Goal: Information Seeking & Learning: Learn about a topic

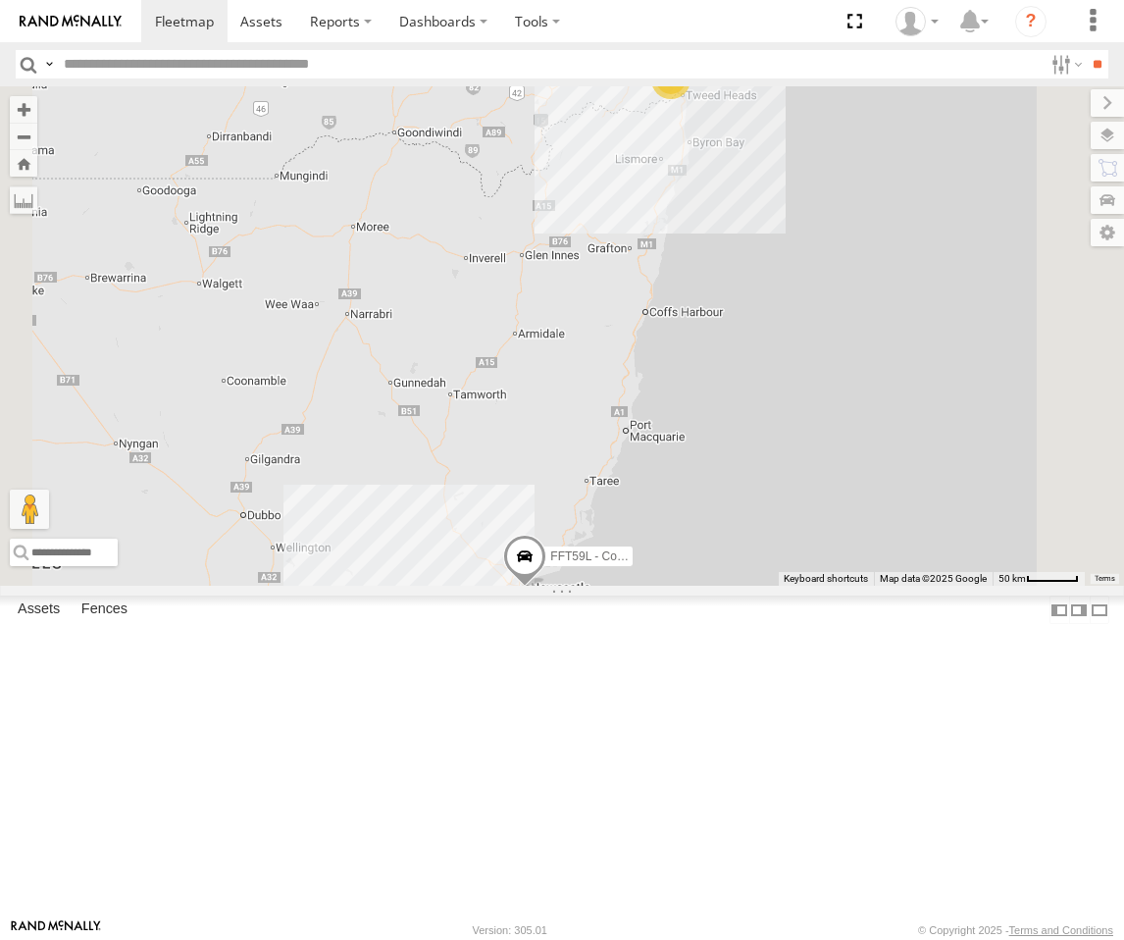
click at [0, 0] on div "Squeak - Dark Green Sydney" at bounding box center [0, 0] width 0 height 0
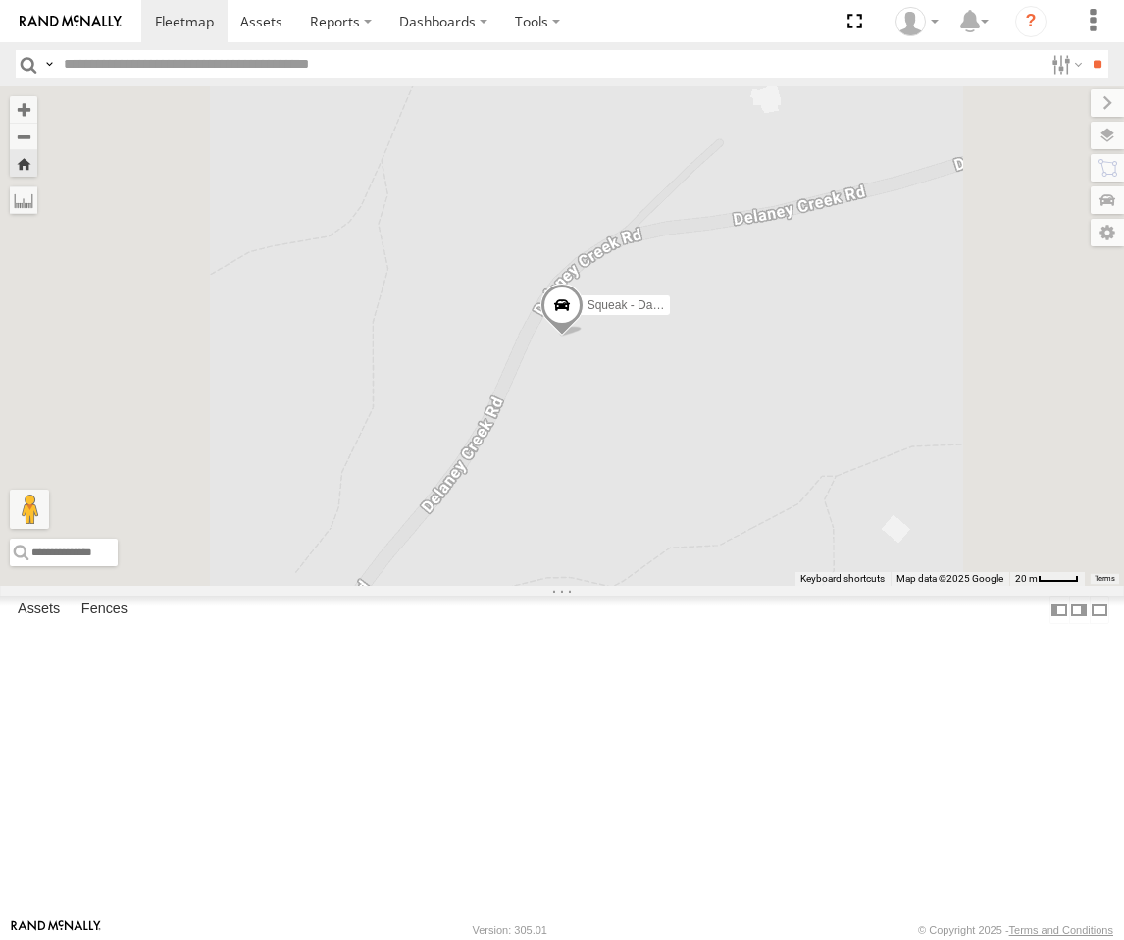
click at [584, 335] on span at bounding box center [561, 308] width 43 height 53
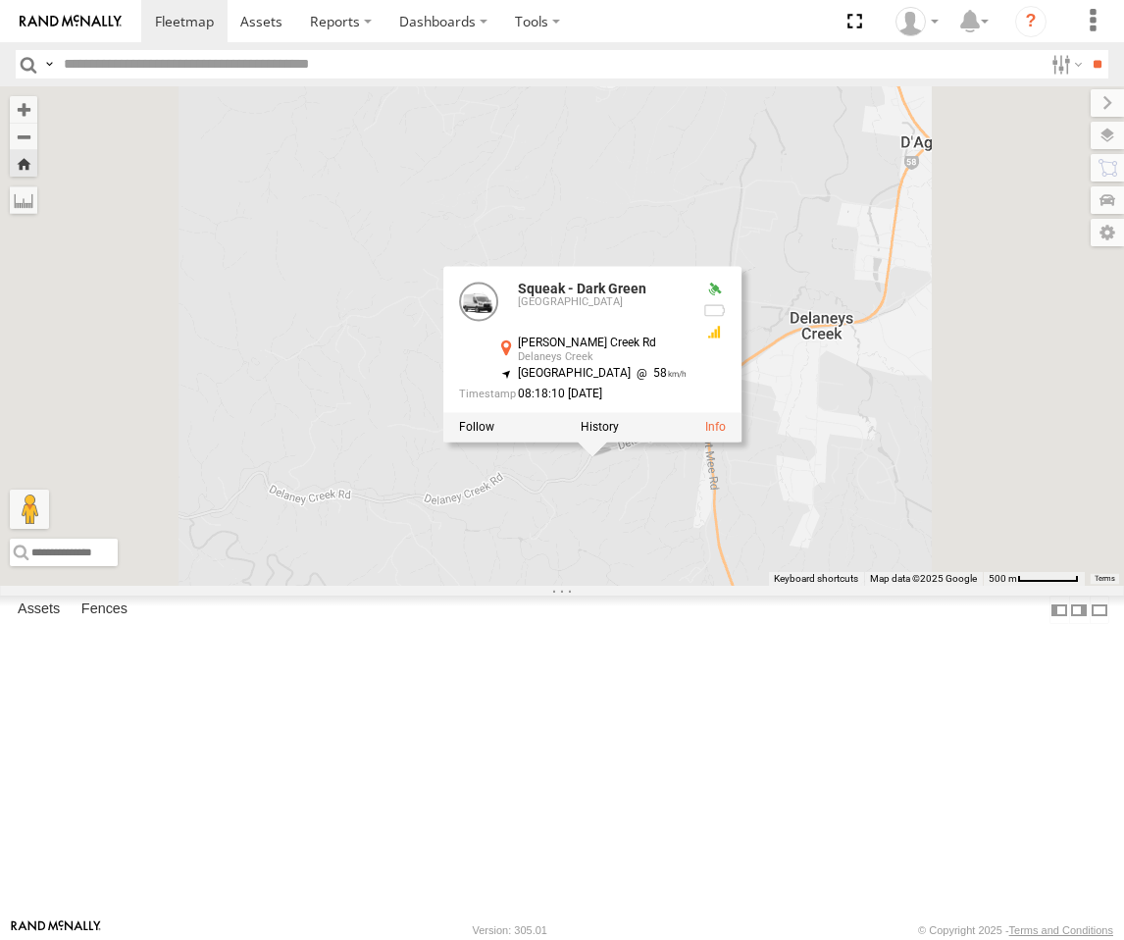
click at [826, 586] on div "Squeak - Dark Green Squeak - Dark Green Sydney Delaney Creek Rd Delaneys Creek …" at bounding box center [562, 335] width 1124 height 499
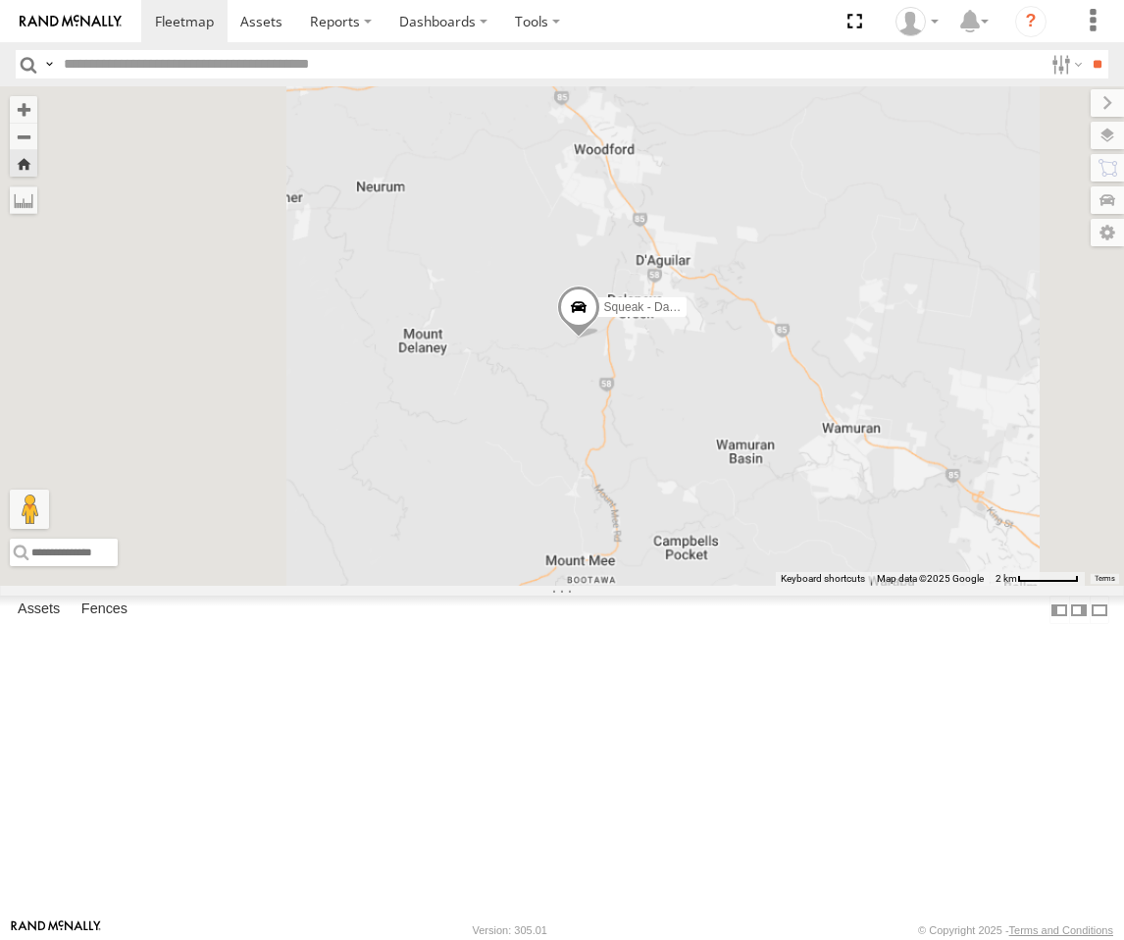
drag, startPoint x: 714, startPoint y: 766, endPoint x: 790, endPoint y: 559, distance: 220.3
click at [790, 559] on div "Squeak - Dark Green" at bounding box center [562, 335] width 1124 height 499
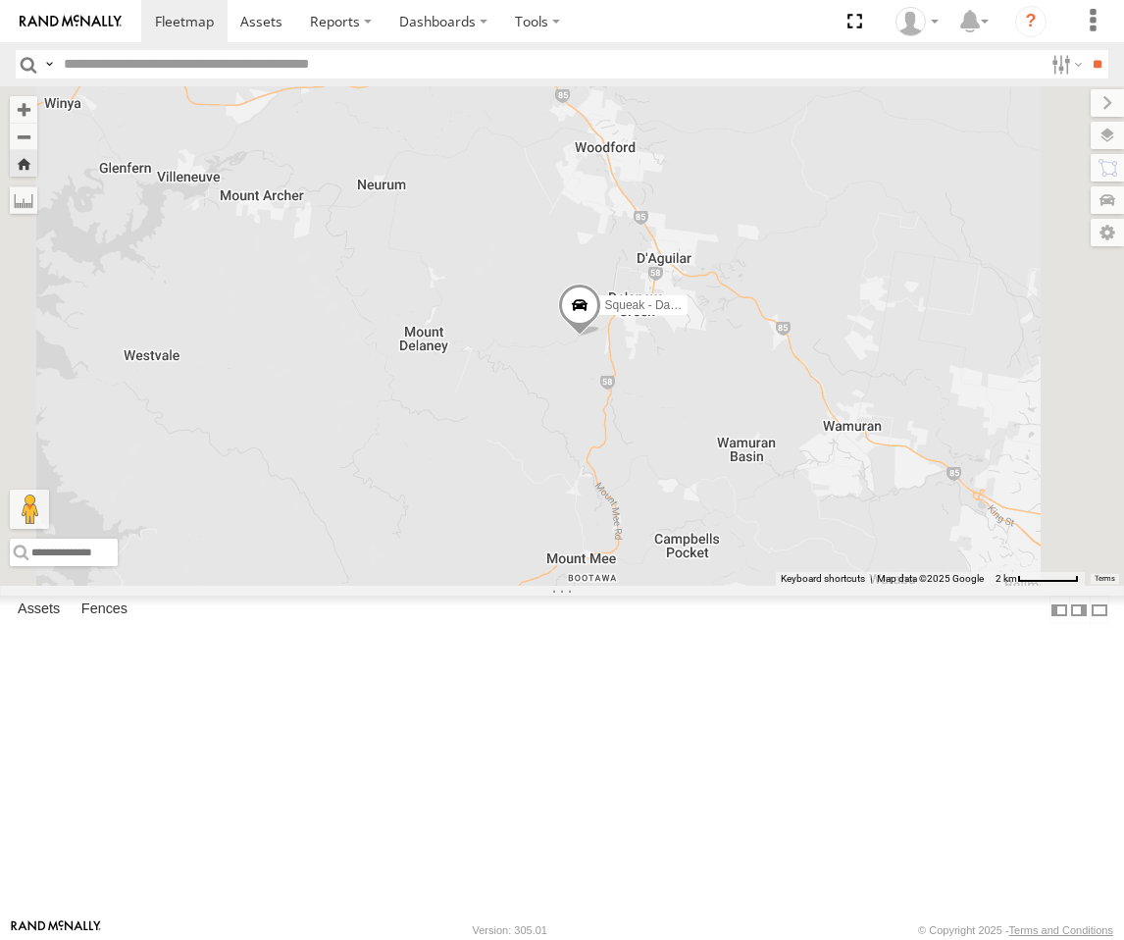
click at [900, 555] on div "Squeak - Dark Green" at bounding box center [562, 335] width 1124 height 499
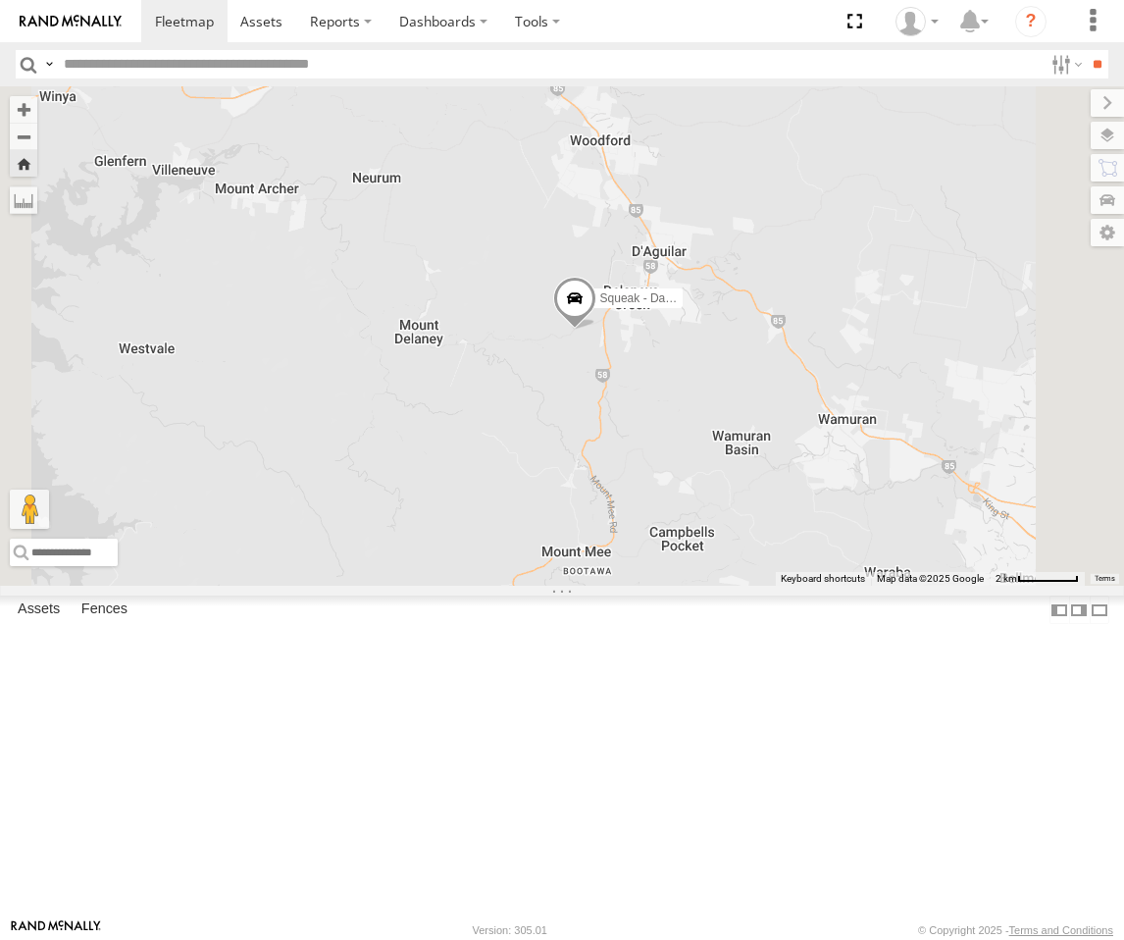
drag, startPoint x: 899, startPoint y: 590, endPoint x: 890, endPoint y: 578, distance: 14.7
click at [892, 580] on div "Squeak - Dark Green" at bounding box center [562, 335] width 1124 height 499
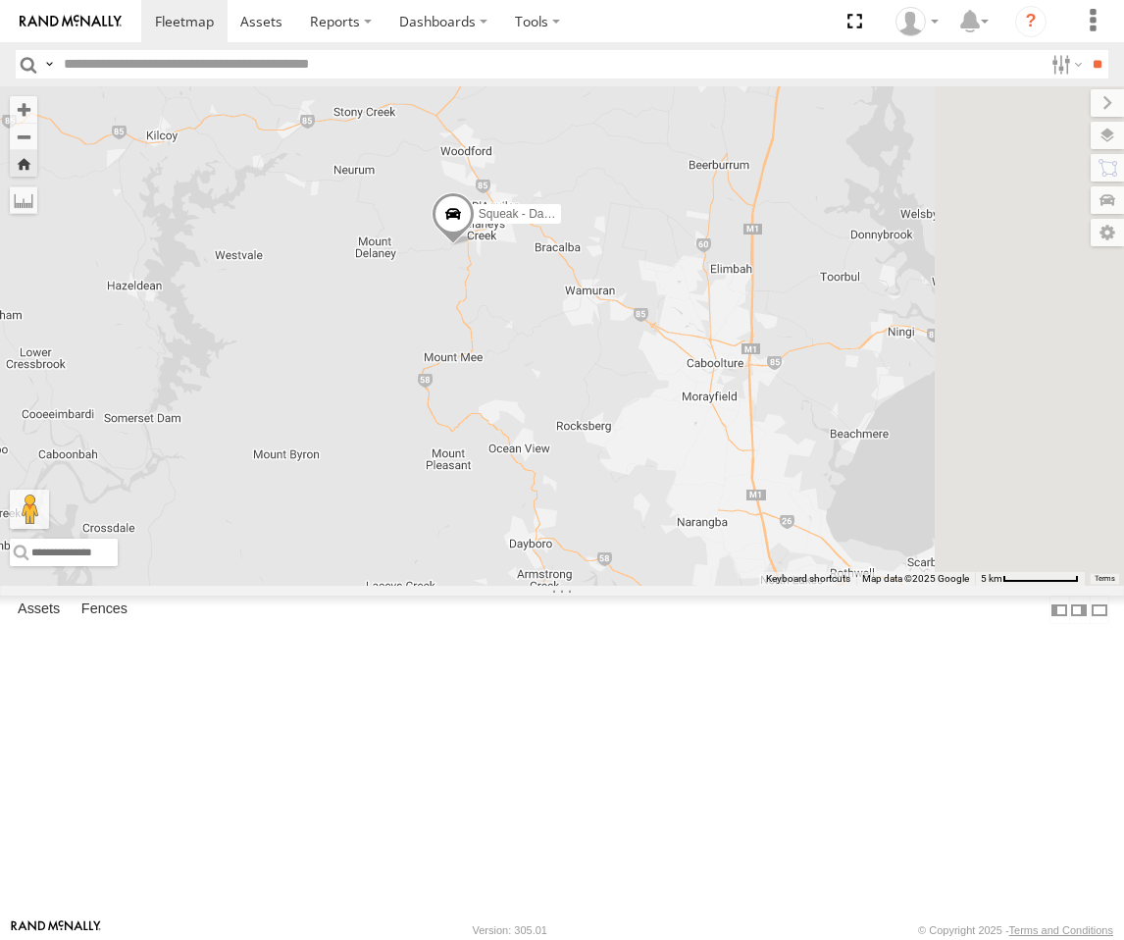
drag, startPoint x: 958, startPoint y: 676, endPoint x: 787, endPoint y: 540, distance: 218.6
click at [787, 540] on div "Squeak - Dark Green" at bounding box center [562, 335] width 1124 height 499
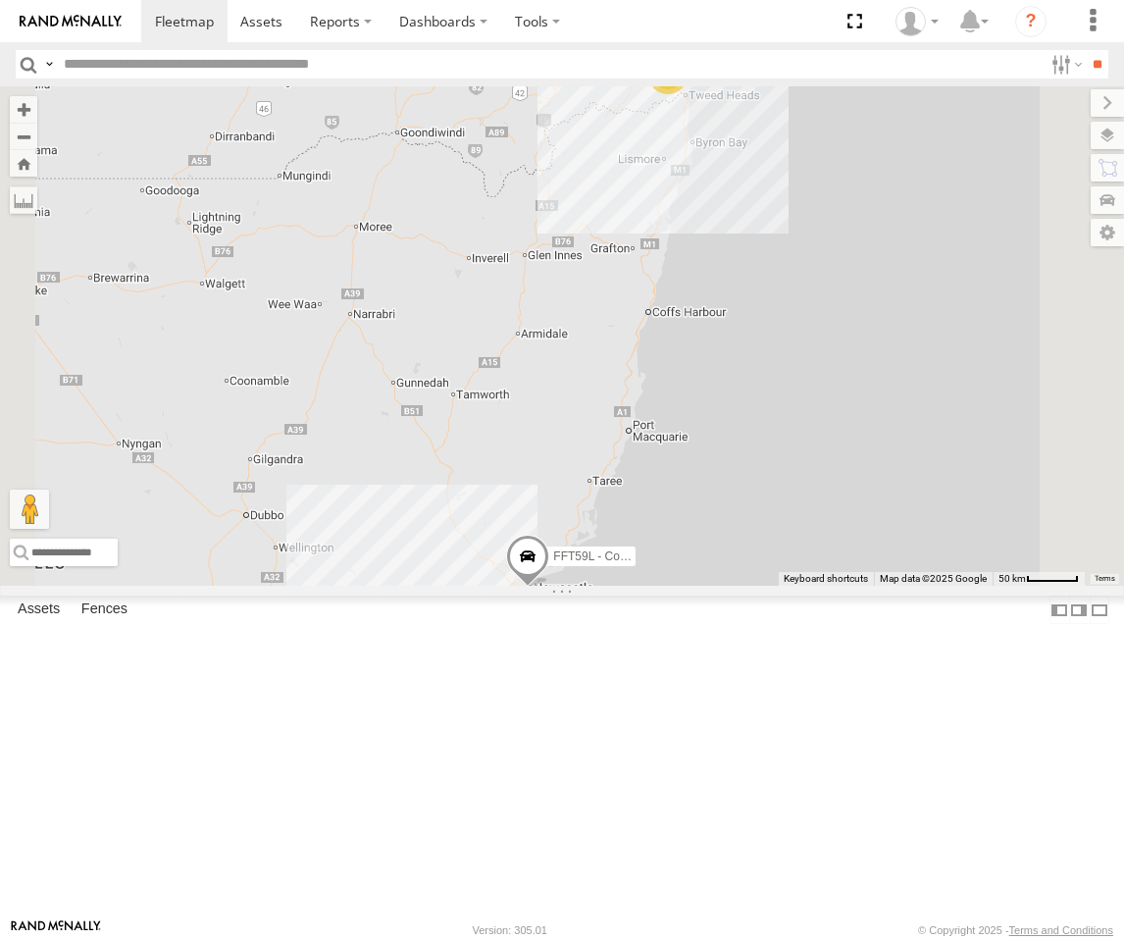
click at [0, 0] on div "Squeak - Dark Green Sydney" at bounding box center [0, 0] width 0 height 0
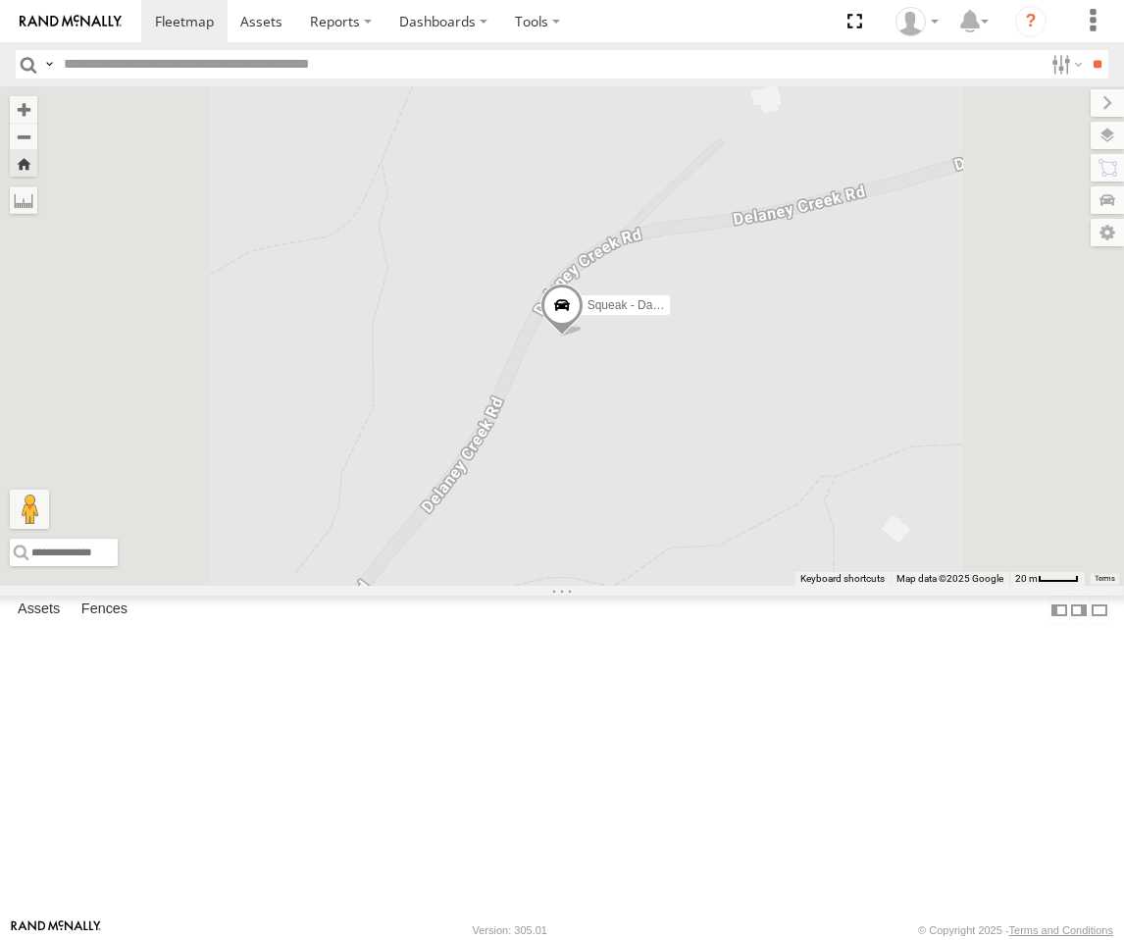
click at [584, 335] on span at bounding box center [561, 308] width 43 height 53
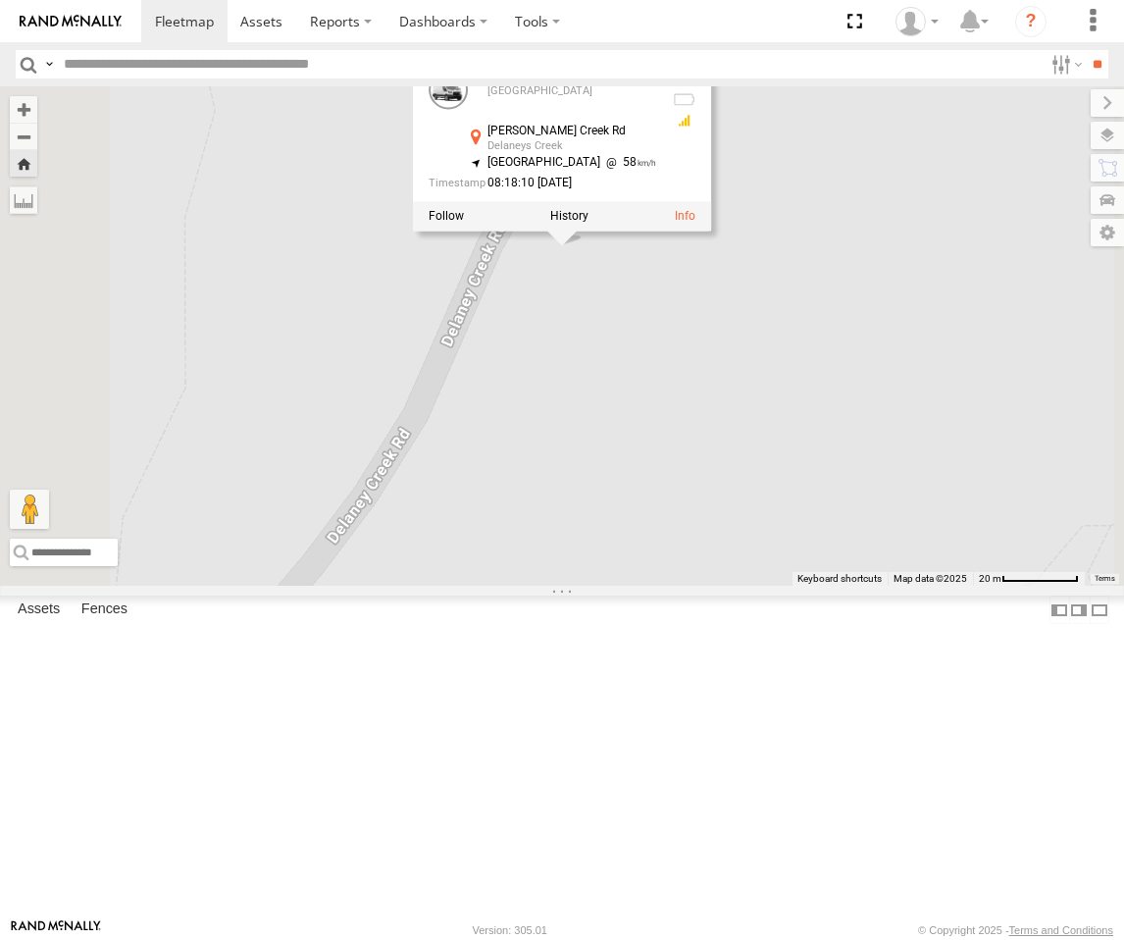
drag, startPoint x: 736, startPoint y: 358, endPoint x: 856, endPoint y: 358, distance: 120.7
click at [656, 197] on div "Squeak - Dark Green Sydney Delaney Creek Rd Delaneys Creek -27.01171 , 152.7681…" at bounding box center [543, 134] width 228 height 128
click at [656, 189] on div "08:18:10 [DATE]" at bounding box center [543, 183] width 228 height 13
click at [464, 223] on label at bounding box center [446, 216] width 35 height 14
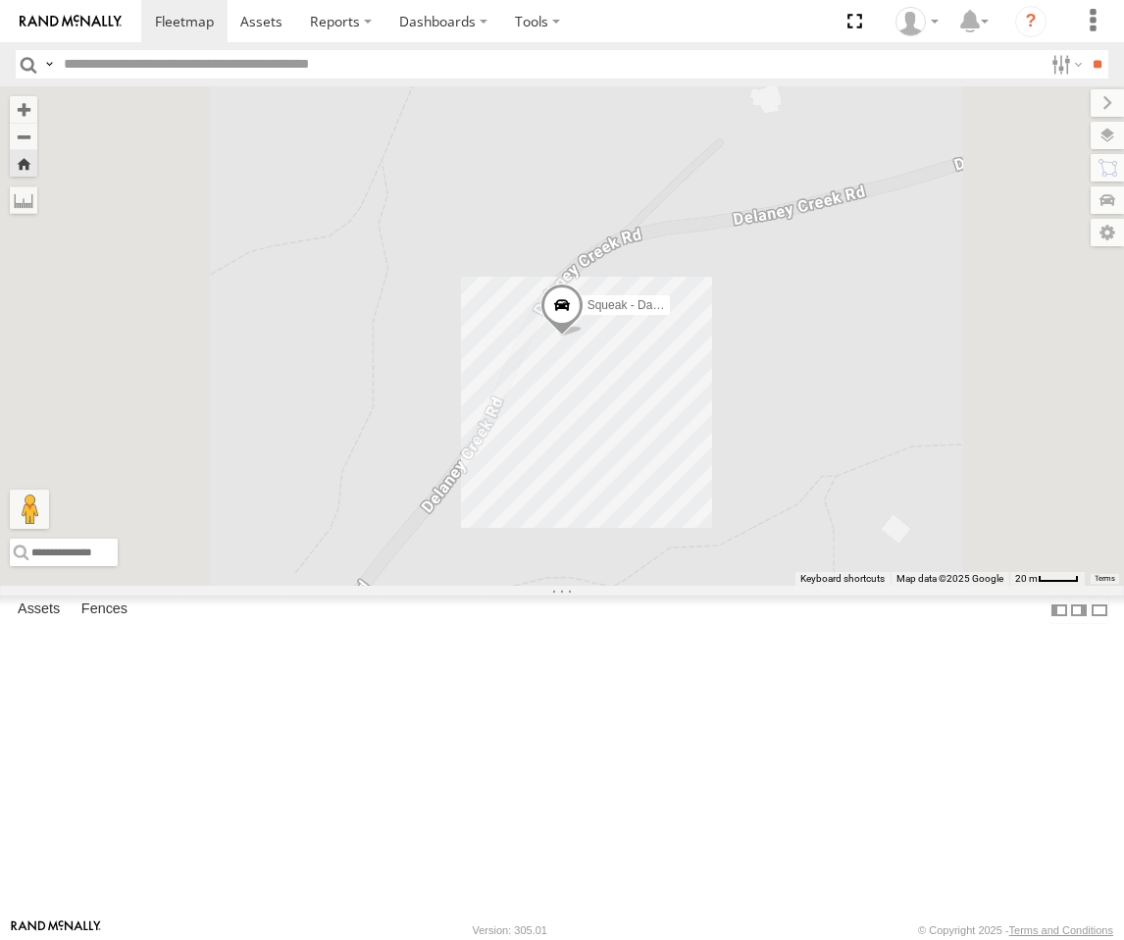
click at [584, 335] on span at bounding box center [561, 308] width 43 height 53
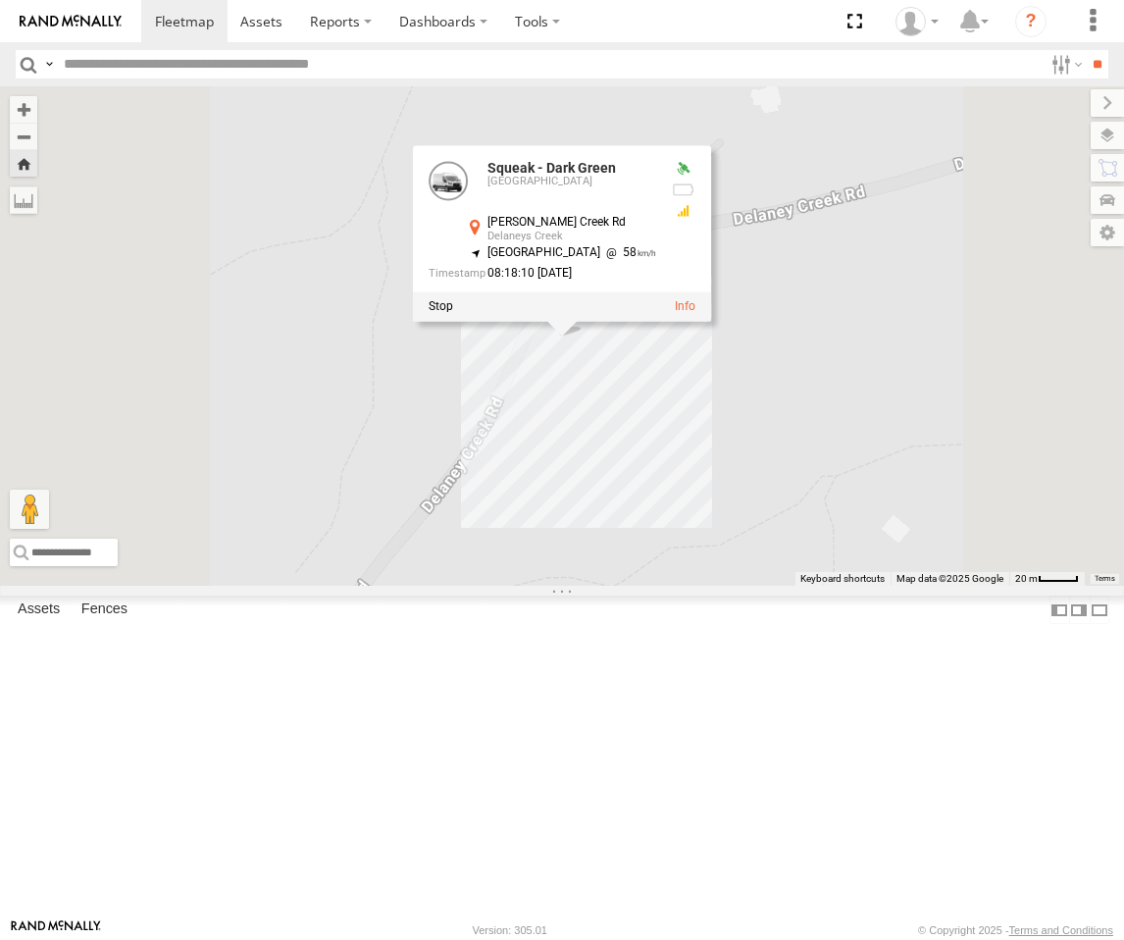
drag, startPoint x: 703, startPoint y: 473, endPoint x: 740, endPoint y: 472, distance: 36.3
click at [453, 313] on label at bounding box center [441, 306] width 25 height 14
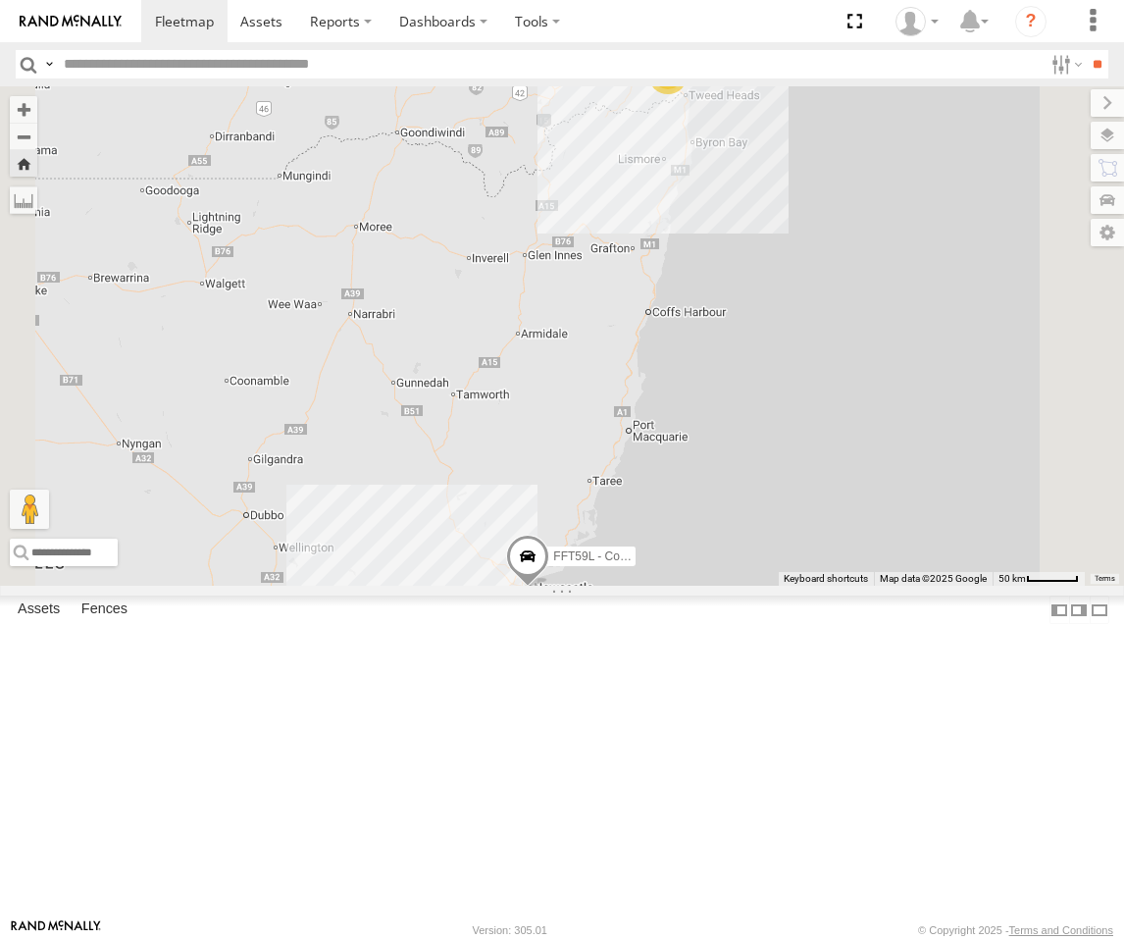
click at [0, 0] on div "Squeak - Dark Green" at bounding box center [0, 0] width 0 height 0
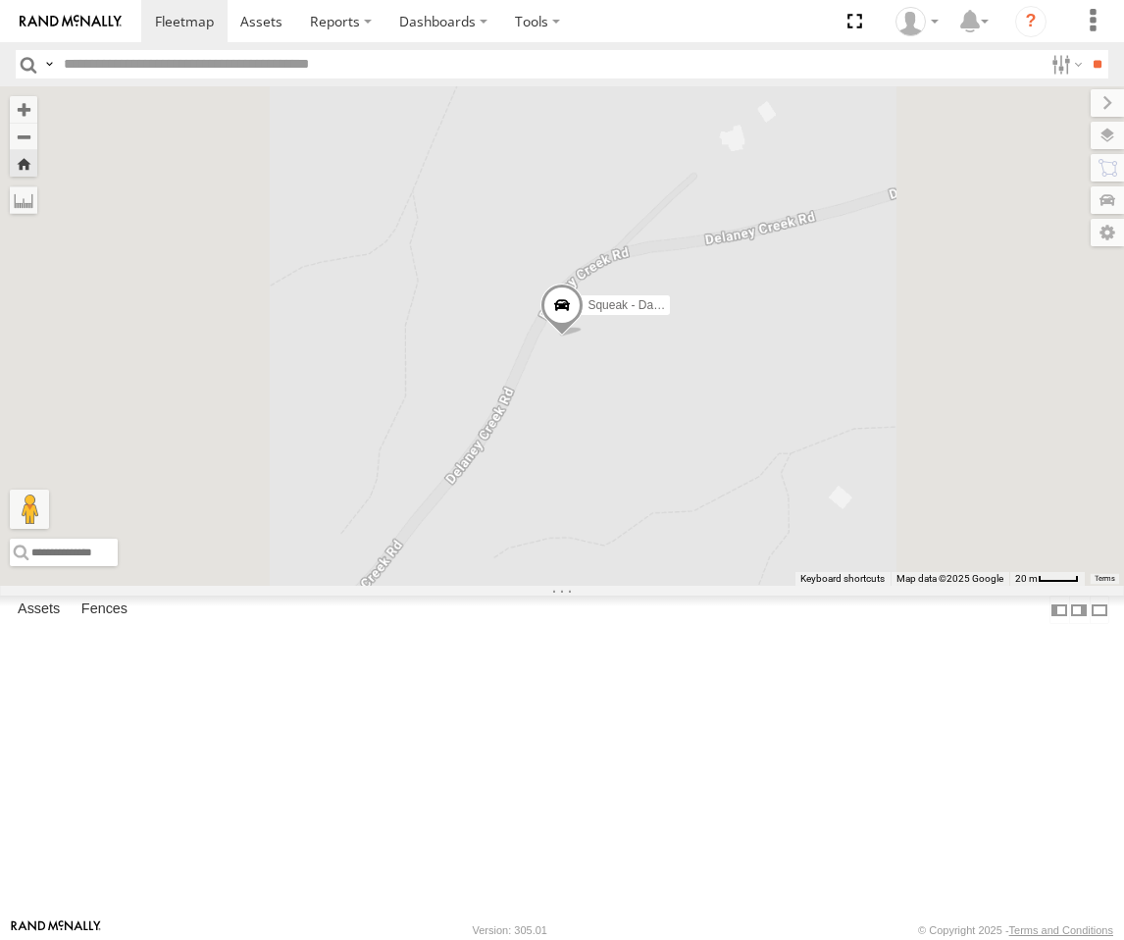
click at [584, 336] on span at bounding box center [561, 309] width 43 height 53
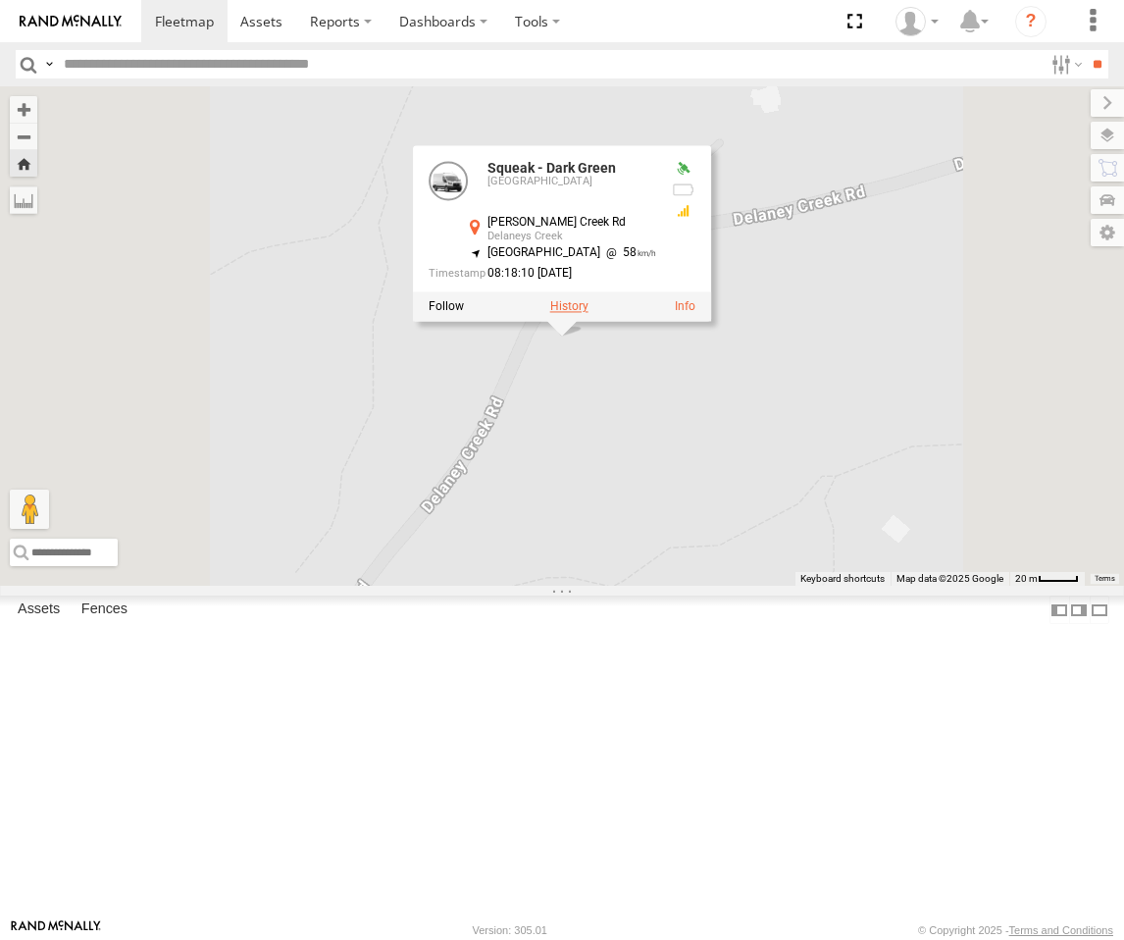
click at [589, 313] on label at bounding box center [569, 306] width 38 height 14
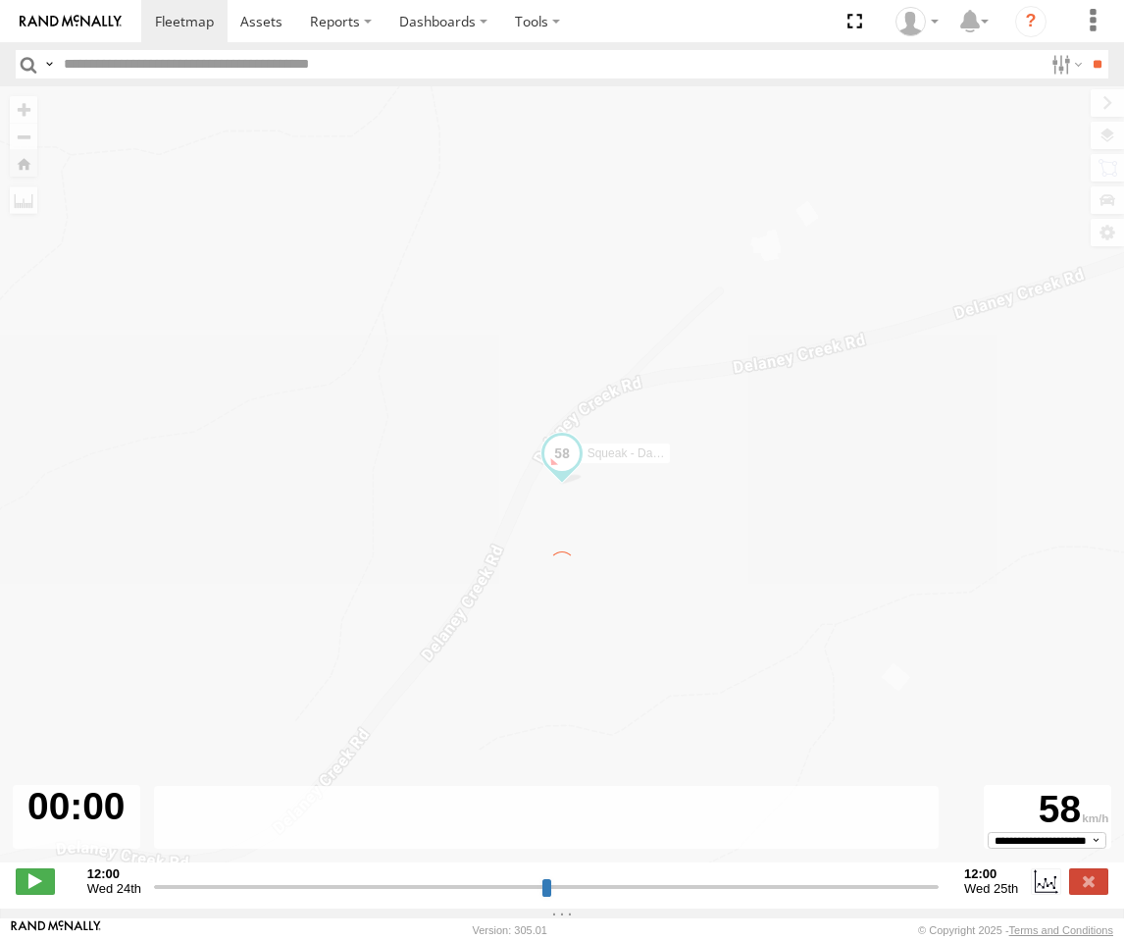
type input "**********"
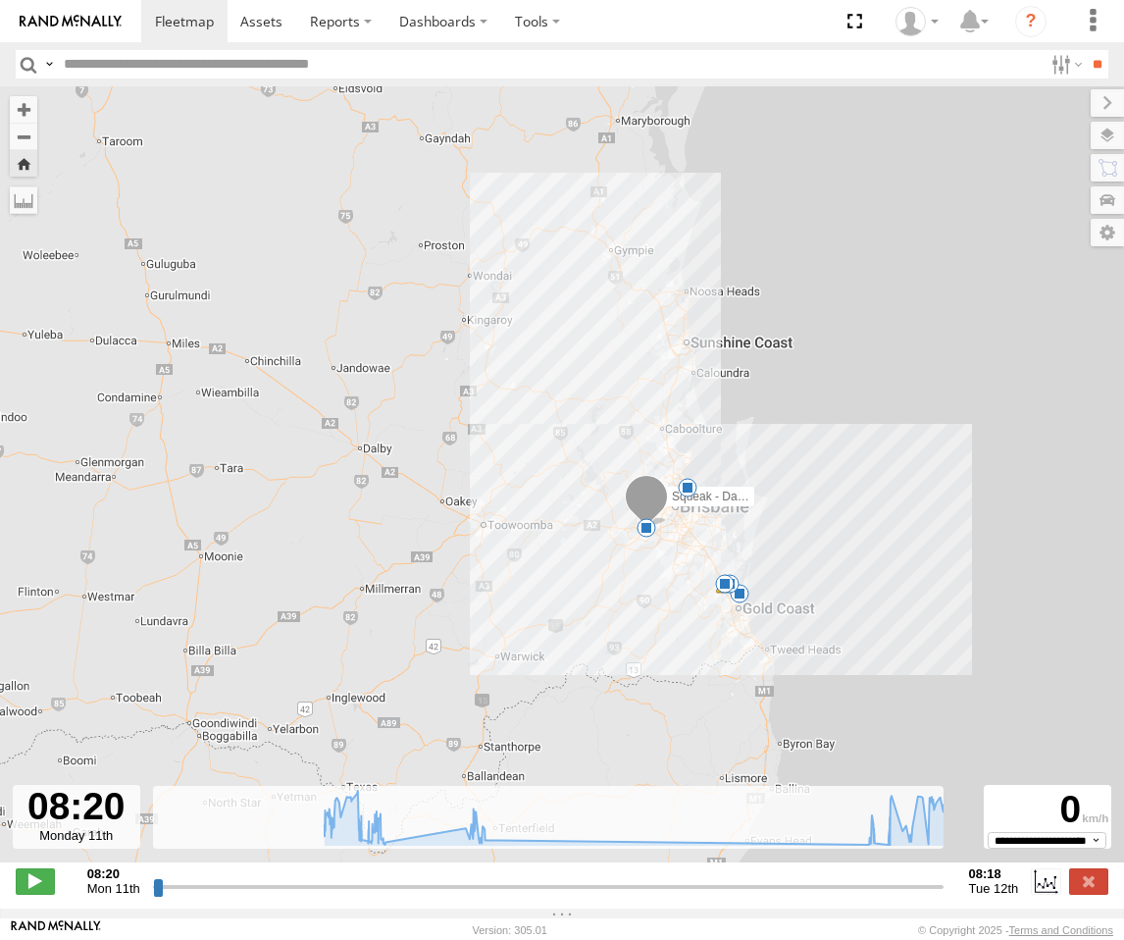
click at [943, 846] on icon at bounding box center [640, 818] width 631 height 55
click at [945, 841] on icon at bounding box center [640, 818] width 650 height 54
drag, startPoint x: 950, startPoint y: 822, endPoint x: 960, endPoint y: 817, distance: 11.0
click at [960, 821] on div "← Move left → Move right ↑ Move up ↓ Move down + Zoom in - Zoom out Home Jump l…" at bounding box center [562, 497] width 1124 height 822
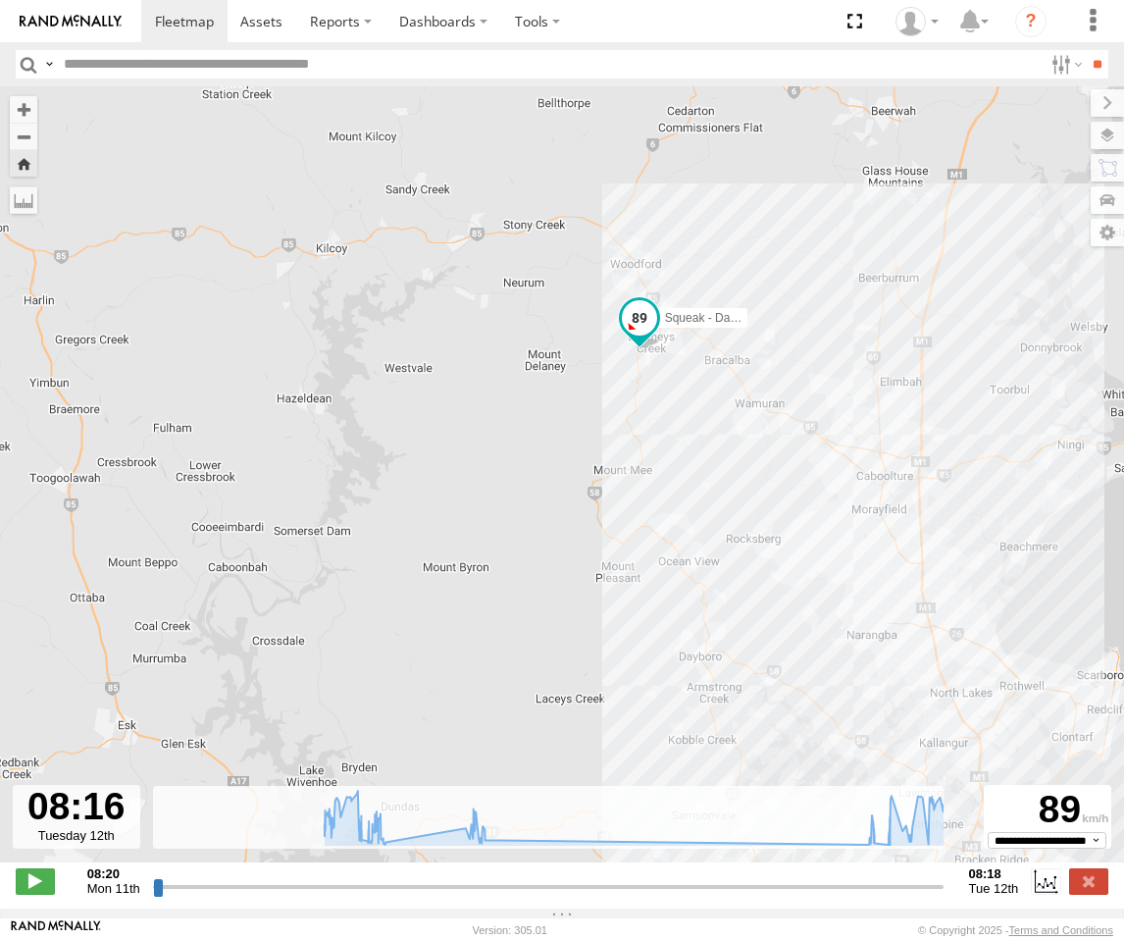
drag, startPoint x: 662, startPoint y: 354, endPoint x: 673, endPoint y: 432, distance: 78.2
click at [673, 432] on div "Squeak - Dark Green 08:20 Mon 15:20 Mon 18:22 Mon 06:07 Tue 07:25 Tue" at bounding box center [562, 484] width 1124 height 796
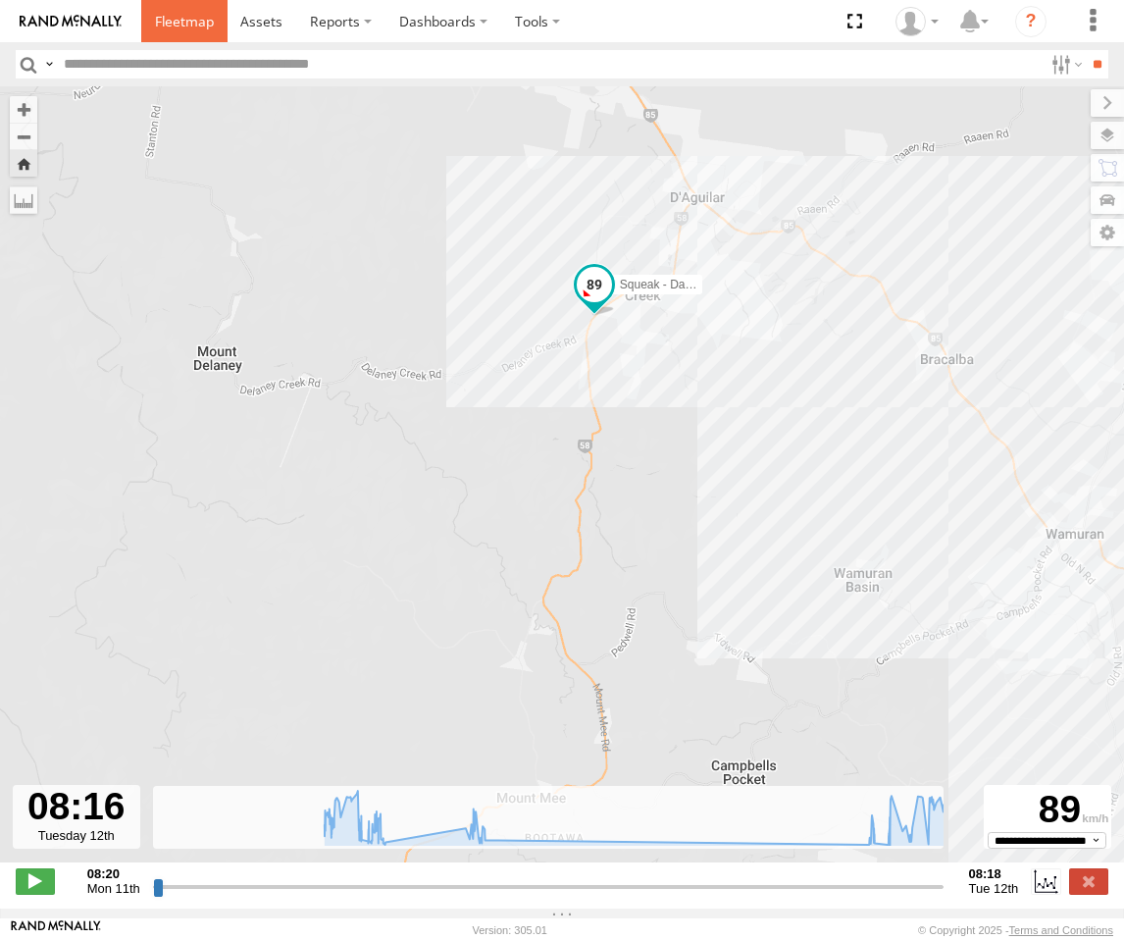
click at [149, 8] on link at bounding box center [184, 21] width 86 height 42
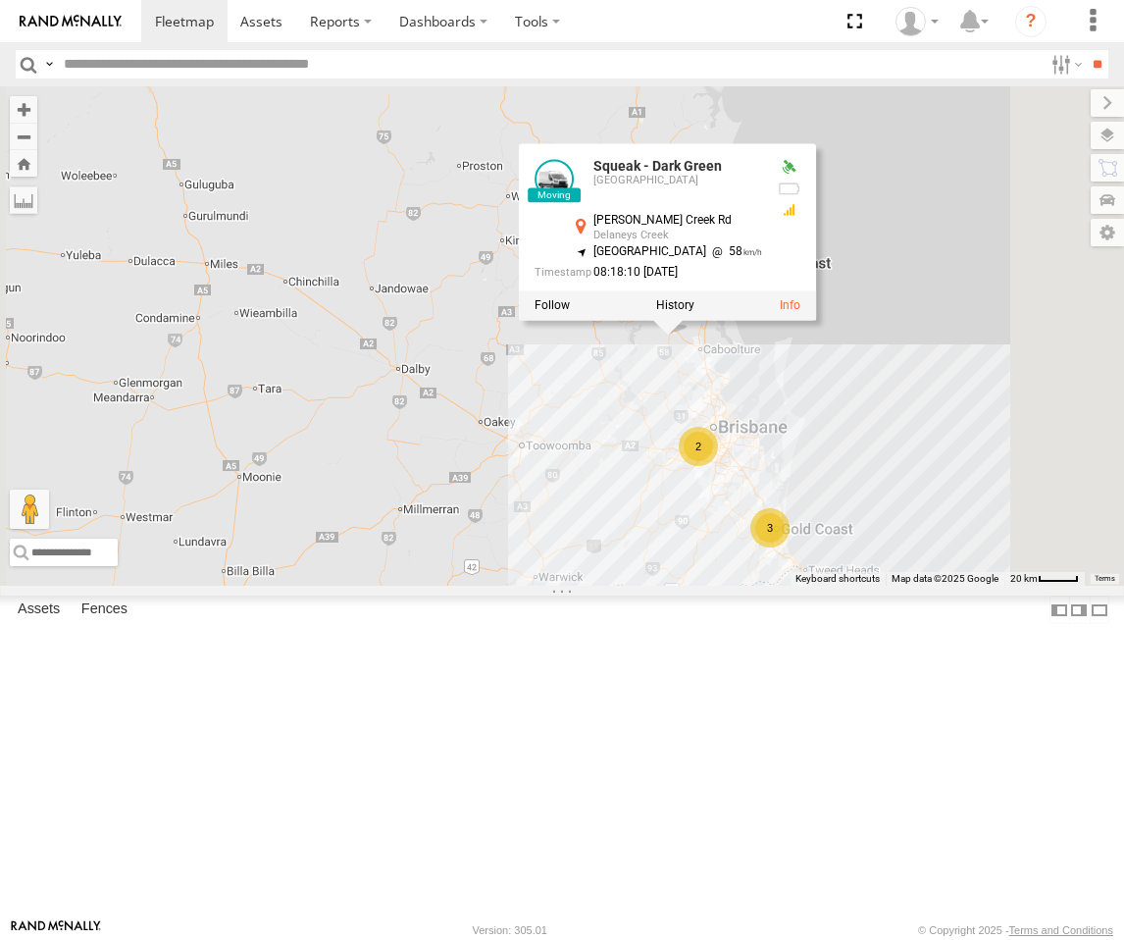
drag, startPoint x: 860, startPoint y: 217, endPoint x: 864, endPoint y: 581, distance: 363.9
click at [865, 586] on div "Squeak - Dark Green FFT59L - Corolla Hatch Squeak - Dark Green [PERSON_NAME] Cr…" at bounding box center [562, 335] width 1124 height 499
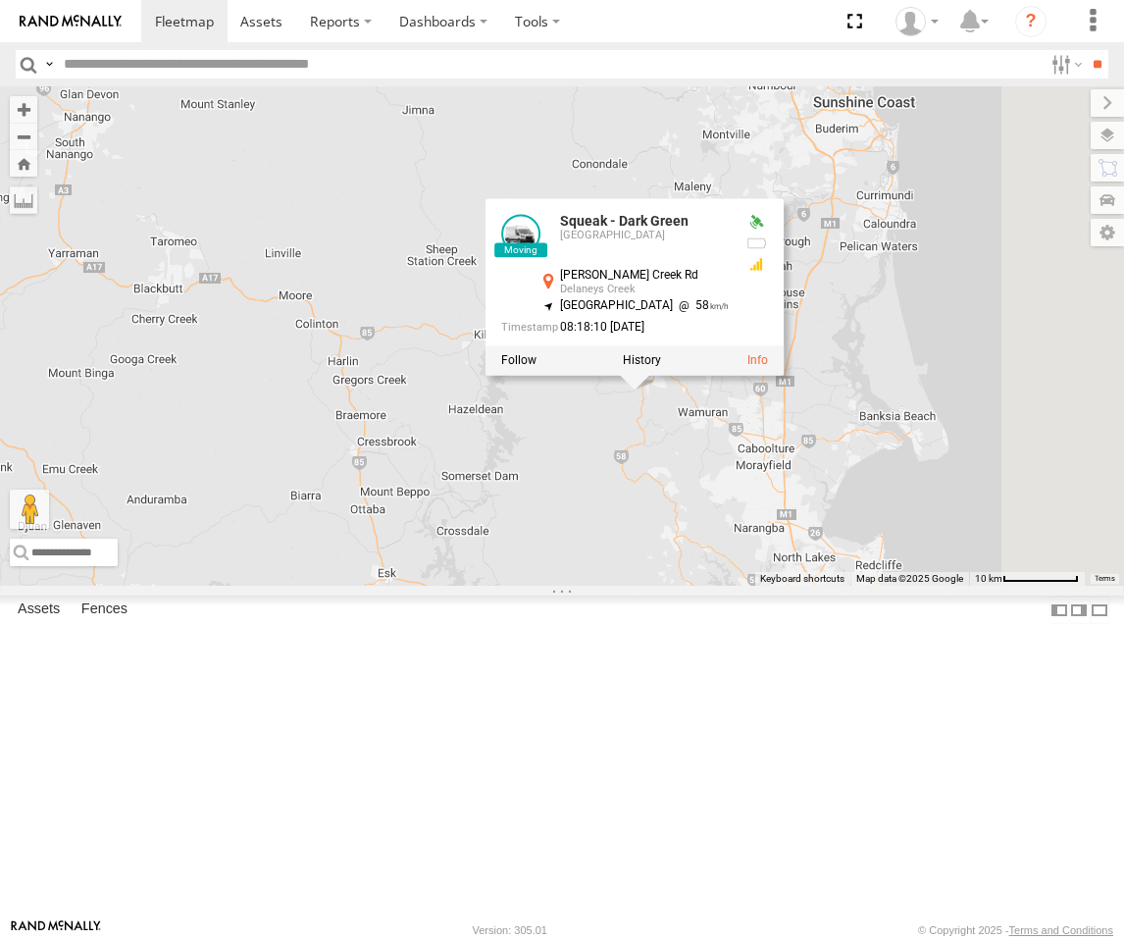
drag, startPoint x: 979, startPoint y: 645, endPoint x: 922, endPoint y: 629, distance: 59.3
click at [922, 586] on div "Squeak - Dark Green FFT59L - Corolla Hatch Squeak - Dark Green [PERSON_NAME] Cr…" at bounding box center [562, 335] width 1124 height 499
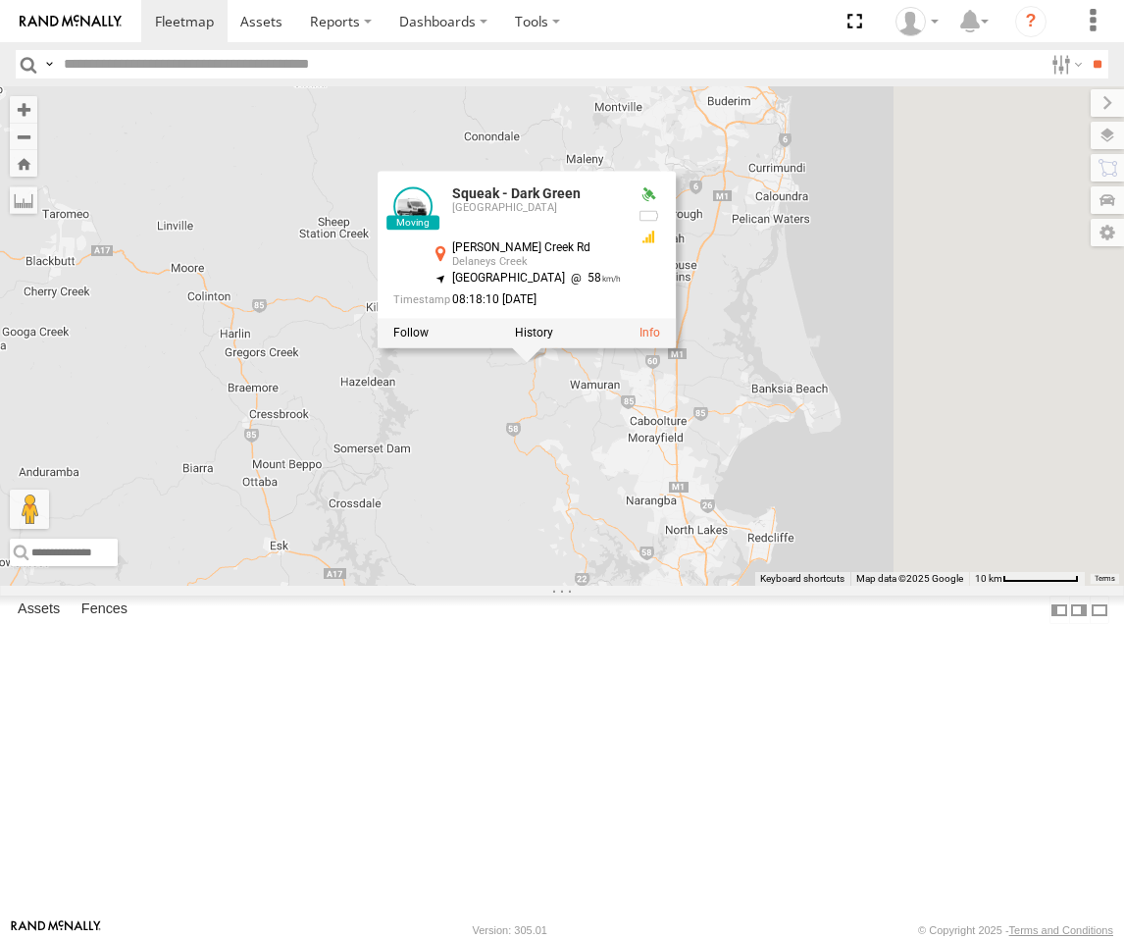
click at [784, 586] on div "Squeak - Dark Green FFT59L - Corolla Hatch Squeak - Dark Green [PERSON_NAME] Cr…" at bounding box center [562, 335] width 1124 height 499
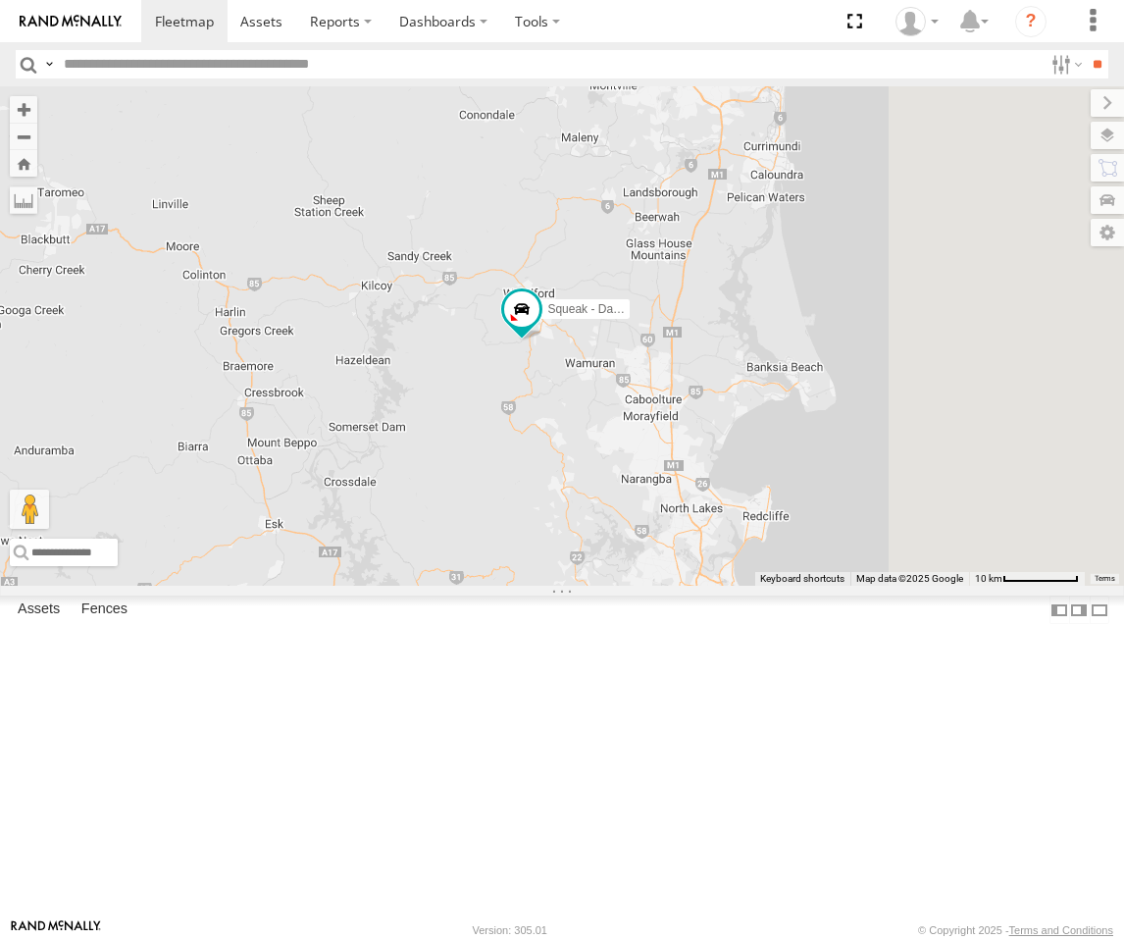
drag, startPoint x: 790, startPoint y: 564, endPoint x: 785, endPoint y: 540, distance: 24.0
click at [785, 540] on div "Squeak - Dark Green FFT59L - Corolla Hatch" at bounding box center [562, 335] width 1124 height 499
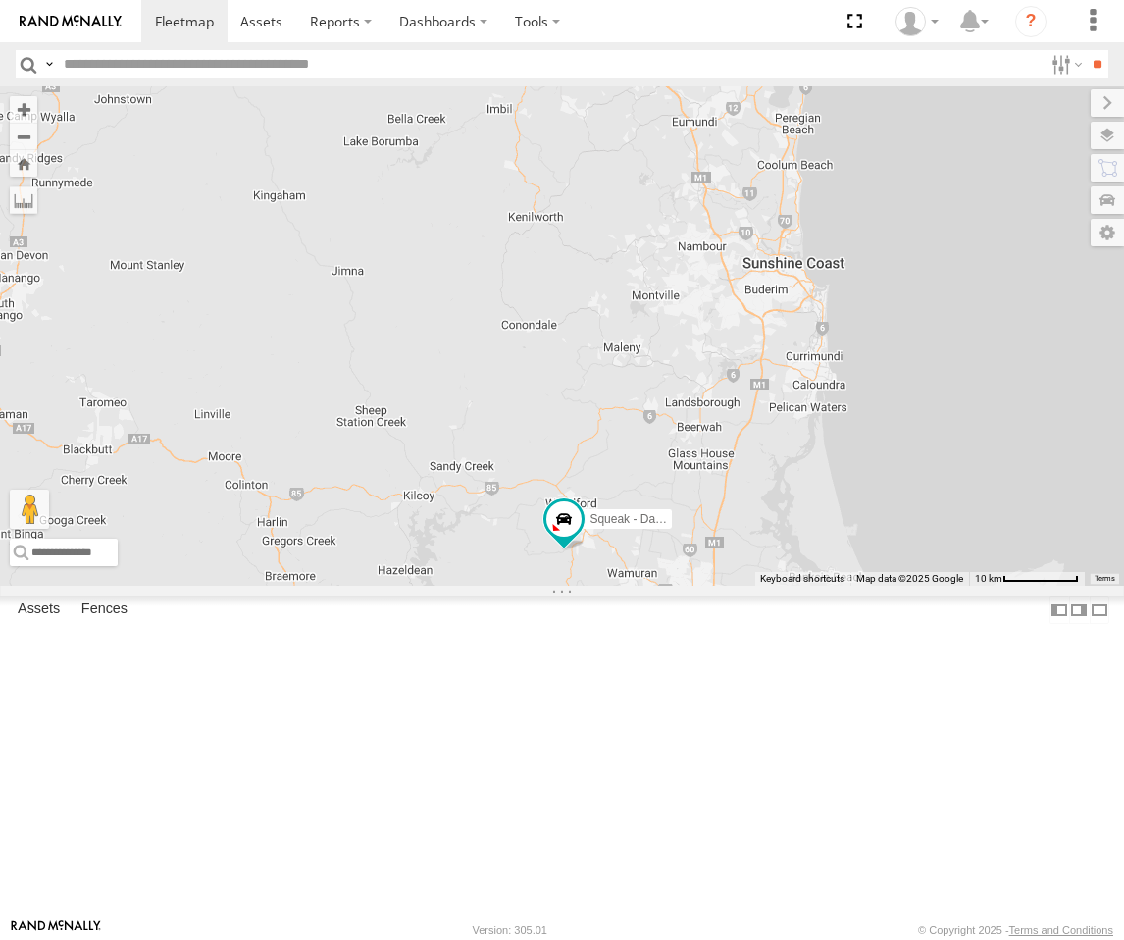
drag, startPoint x: 796, startPoint y: 534, endPoint x: 842, endPoint y: 693, distance: 166.1
click at [849, 586] on div "Squeak - Dark Green FFT59L - Corolla Hatch" at bounding box center [562, 335] width 1124 height 499
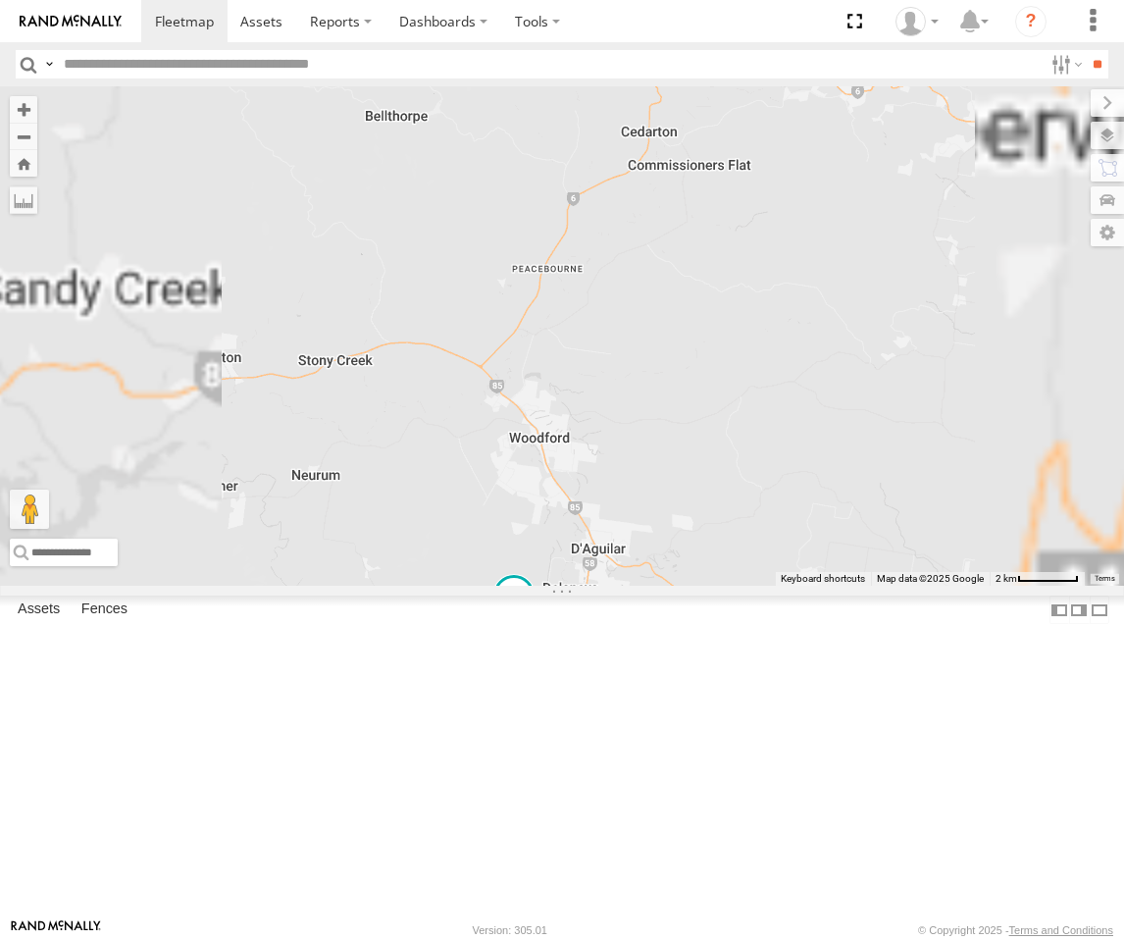
drag, startPoint x: 845, startPoint y: 846, endPoint x: 857, endPoint y: 526, distance: 320.0
click at [857, 526] on div "Squeak - Dark Green FFT59L - Corolla Hatch" at bounding box center [562, 335] width 1124 height 499
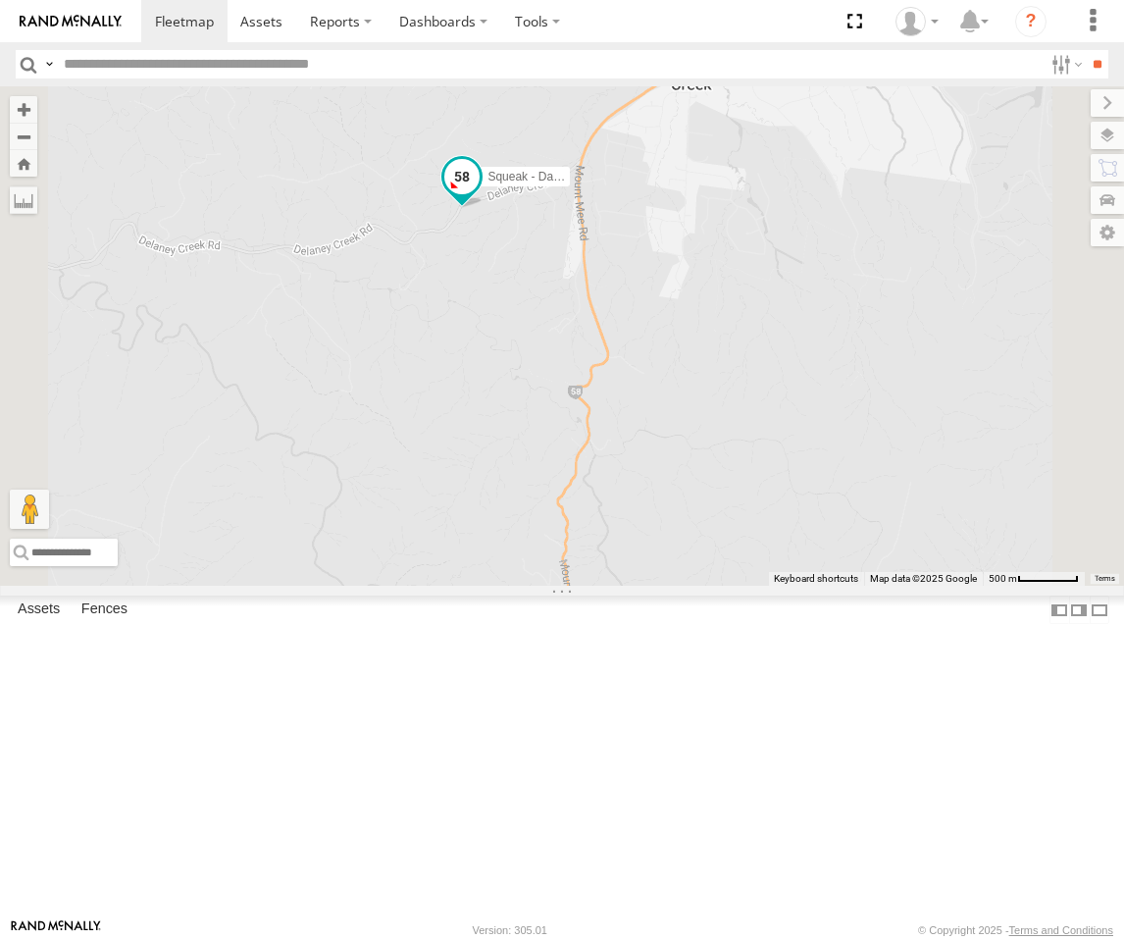
click at [480, 193] on span at bounding box center [461, 175] width 35 height 35
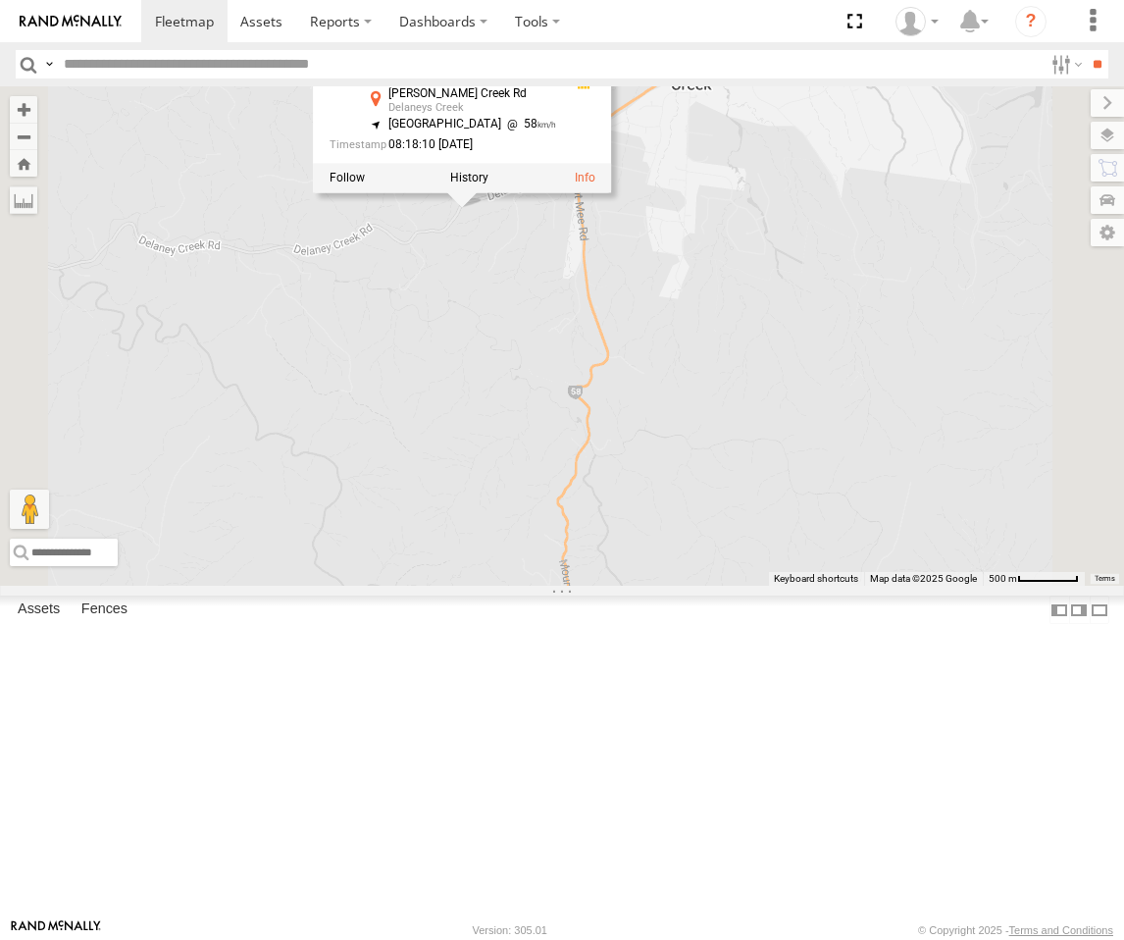
click at [691, 488] on div "Squeak - Dark Green FFT59L - Corolla Hatch Squeak - Dark Green [PERSON_NAME] Cr…" at bounding box center [562, 335] width 1124 height 499
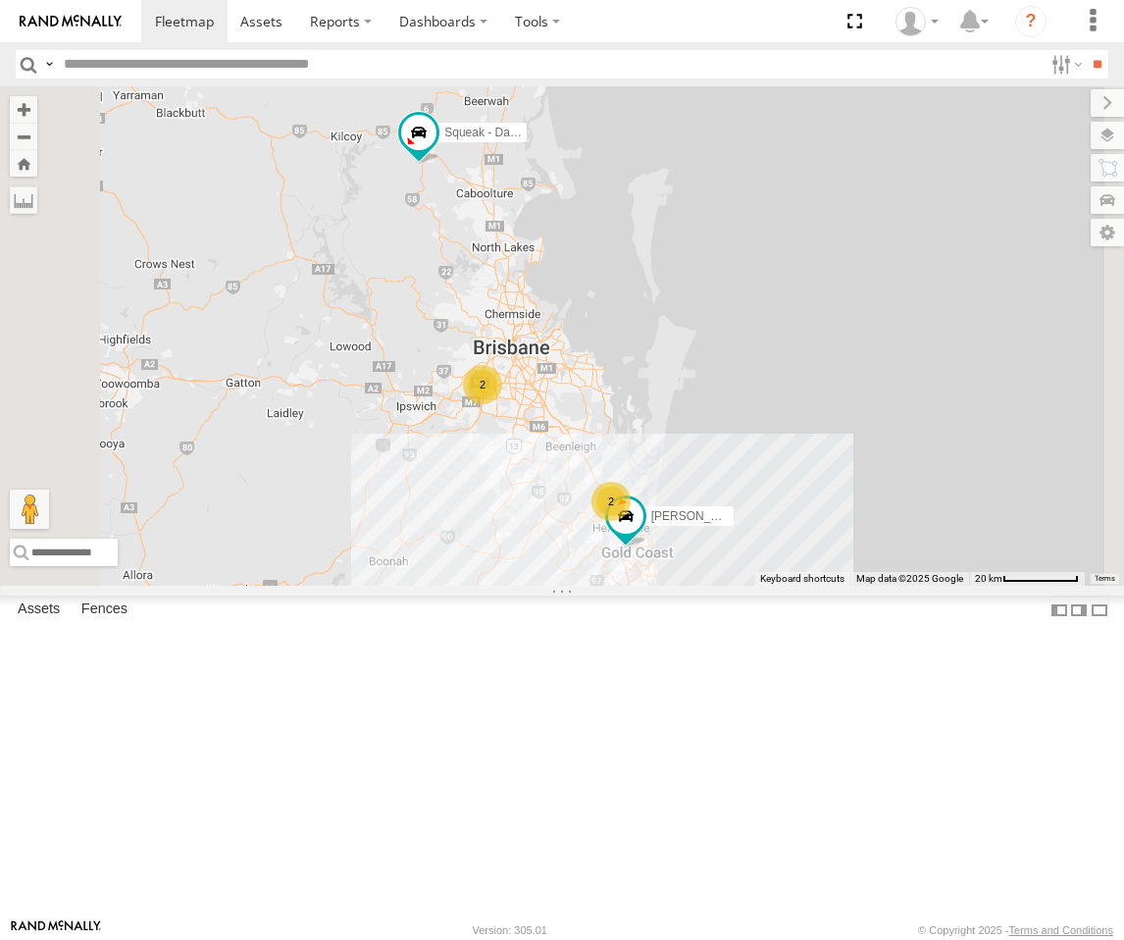
drag, startPoint x: 742, startPoint y: 595, endPoint x: 735, endPoint y: 465, distance: 130.6
click at [723, 458] on div "Squeak - Dark Green FFT59L - Corolla Hatch [PERSON_NAME] 2 2" at bounding box center [562, 335] width 1124 height 499
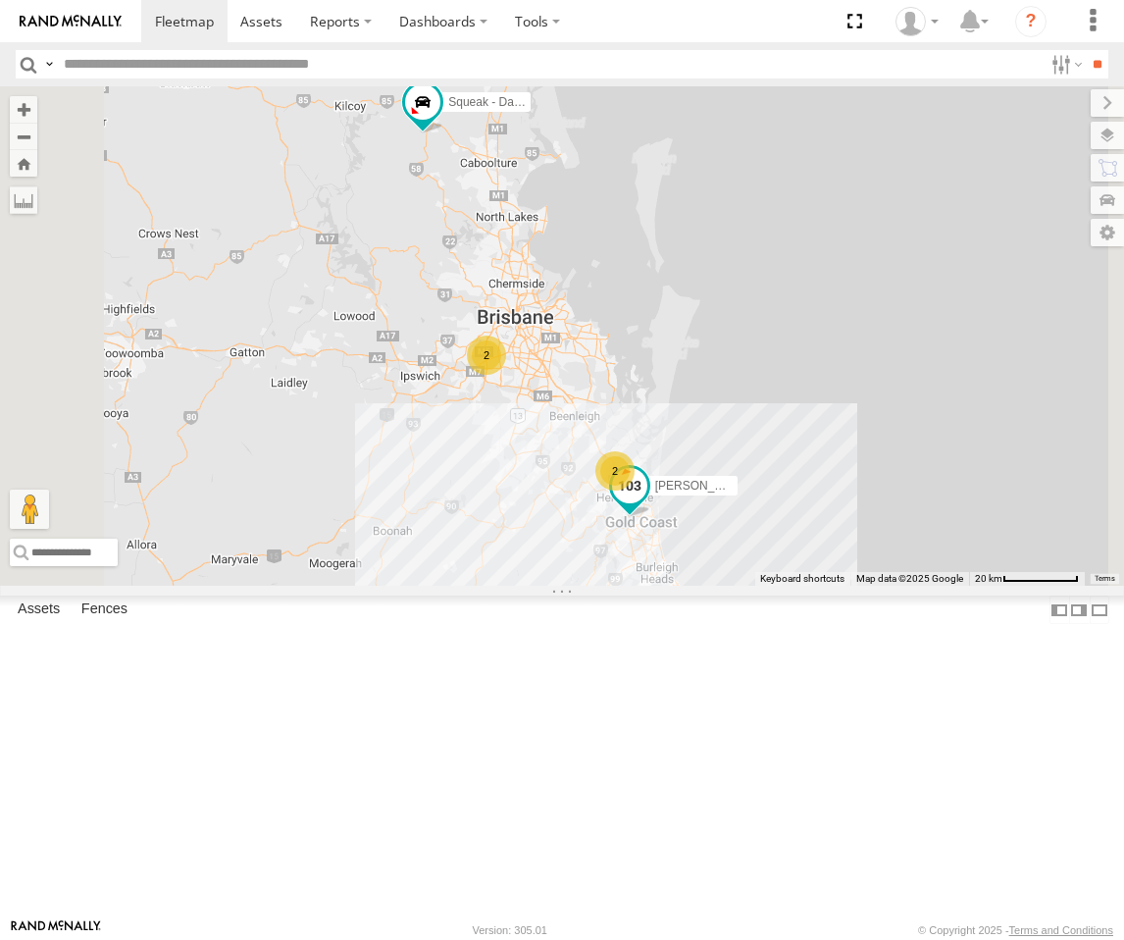
click at [651, 517] on span at bounding box center [629, 490] width 43 height 53
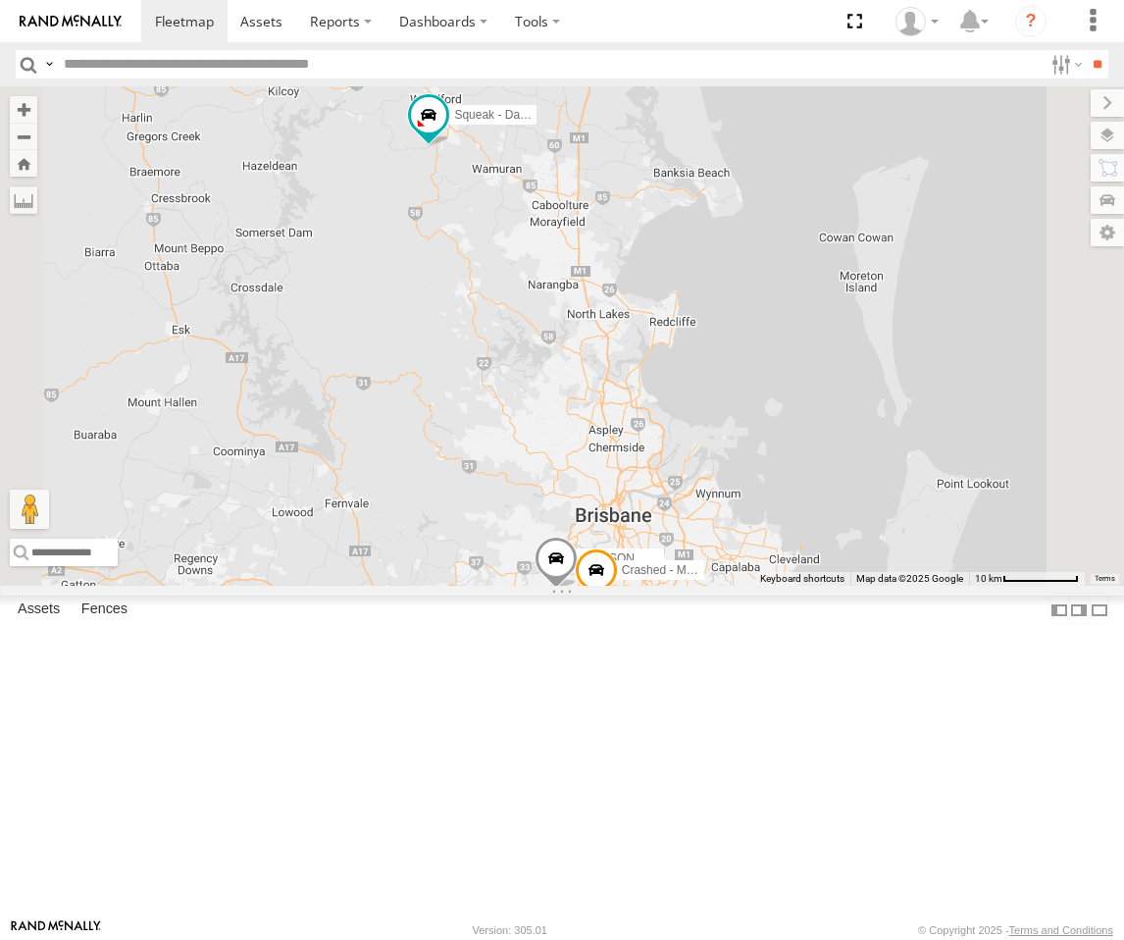
drag, startPoint x: 708, startPoint y: 350, endPoint x: 717, endPoint y: 357, distance: 11.2
click at [717, 357] on div "Squeak - Dark Green FFT59L - Corolla Hatch [PERSON_NAME] [PERSON_NAME] Passenge…" at bounding box center [562, 335] width 1124 height 499
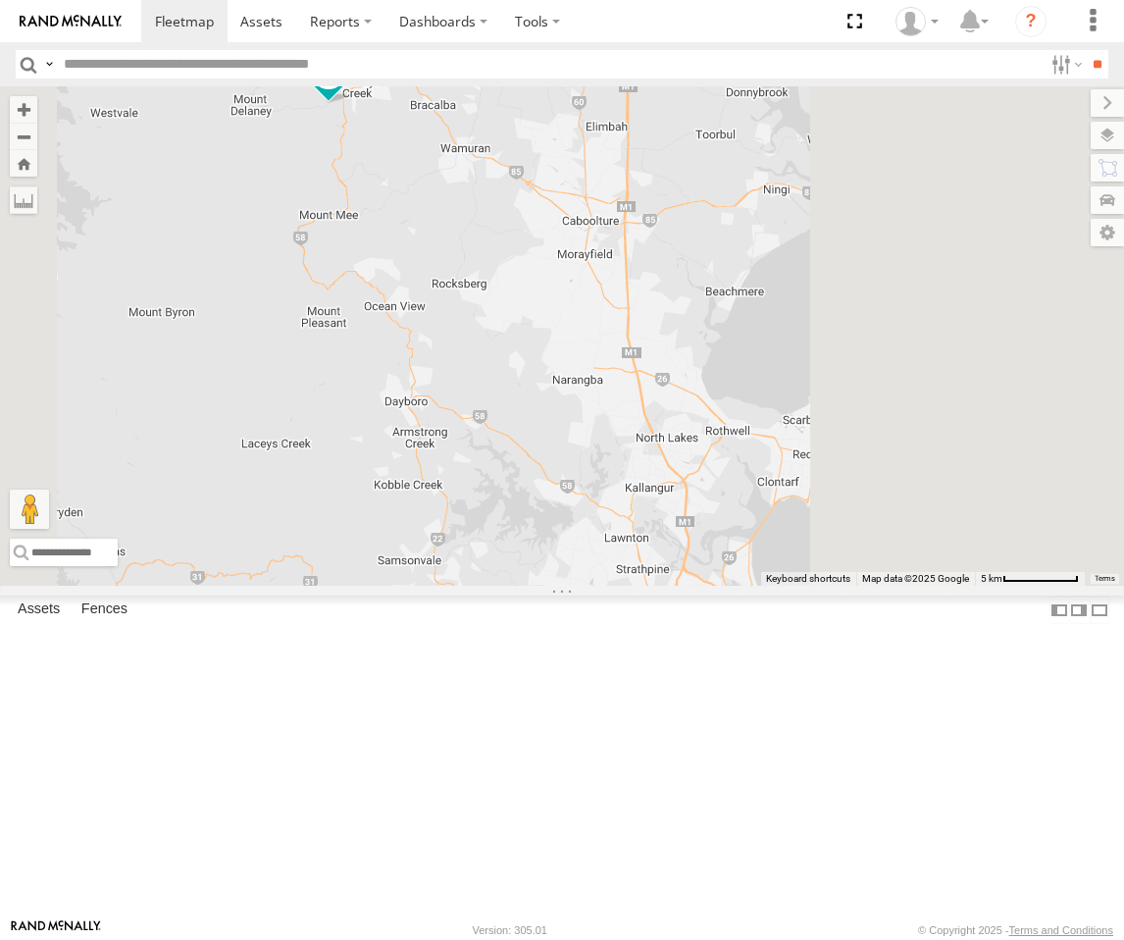
drag, startPoint x: 813, startPoint y: 568, endPoint x: 720, endPoint y: 543, distance: 96.4
click at [720, 543] on div "Squeak - Dark Green FFT59L - Corolla Hatch [PERSON_NAME] [PERSON_NAME] Passenge…" at bounding box center [562, 335] width 1124 height 499
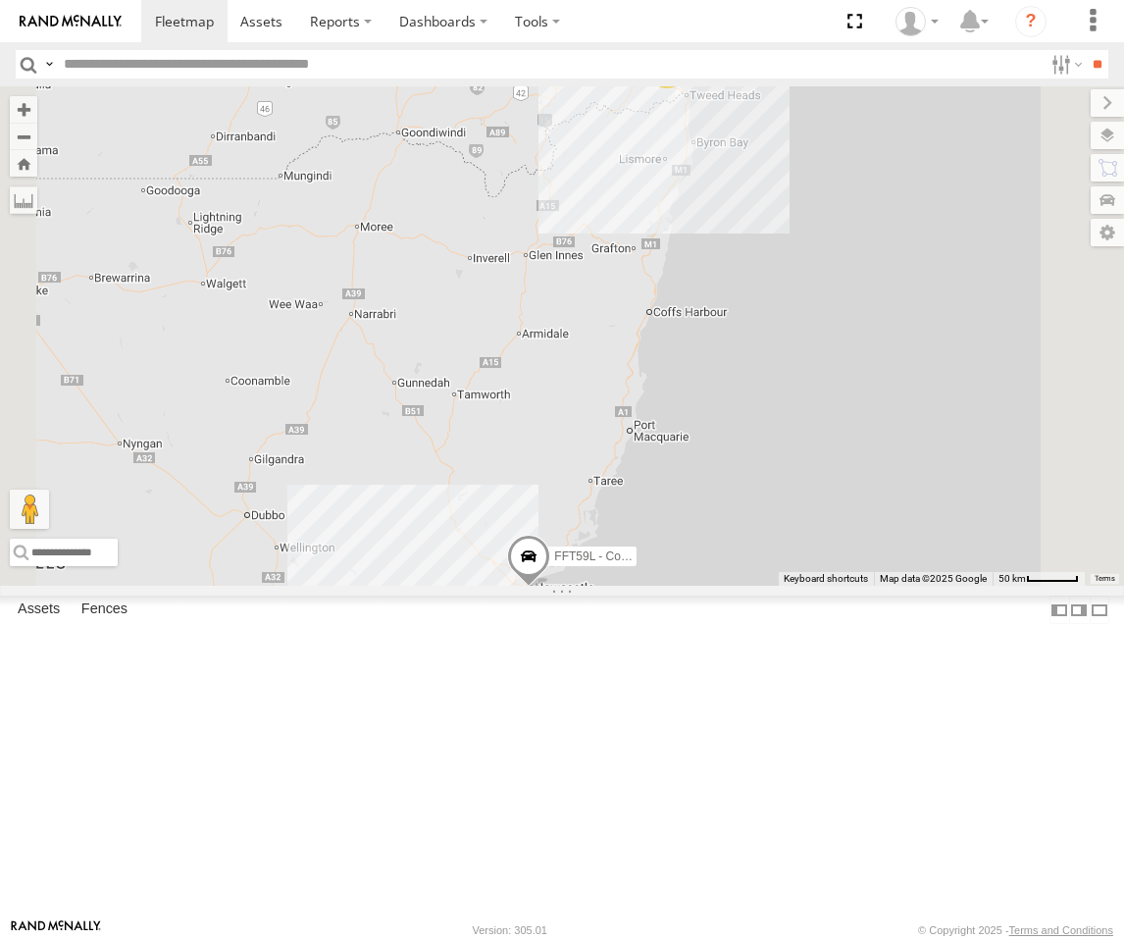
click at [0, 0] on div "Passenger Vehicles" at bounding box center [0, 0] width 0 height 0
click at [0, 0] on div "Squeak - Dark Green Sydney" at bounding box center [0, 0] width 0 height 0
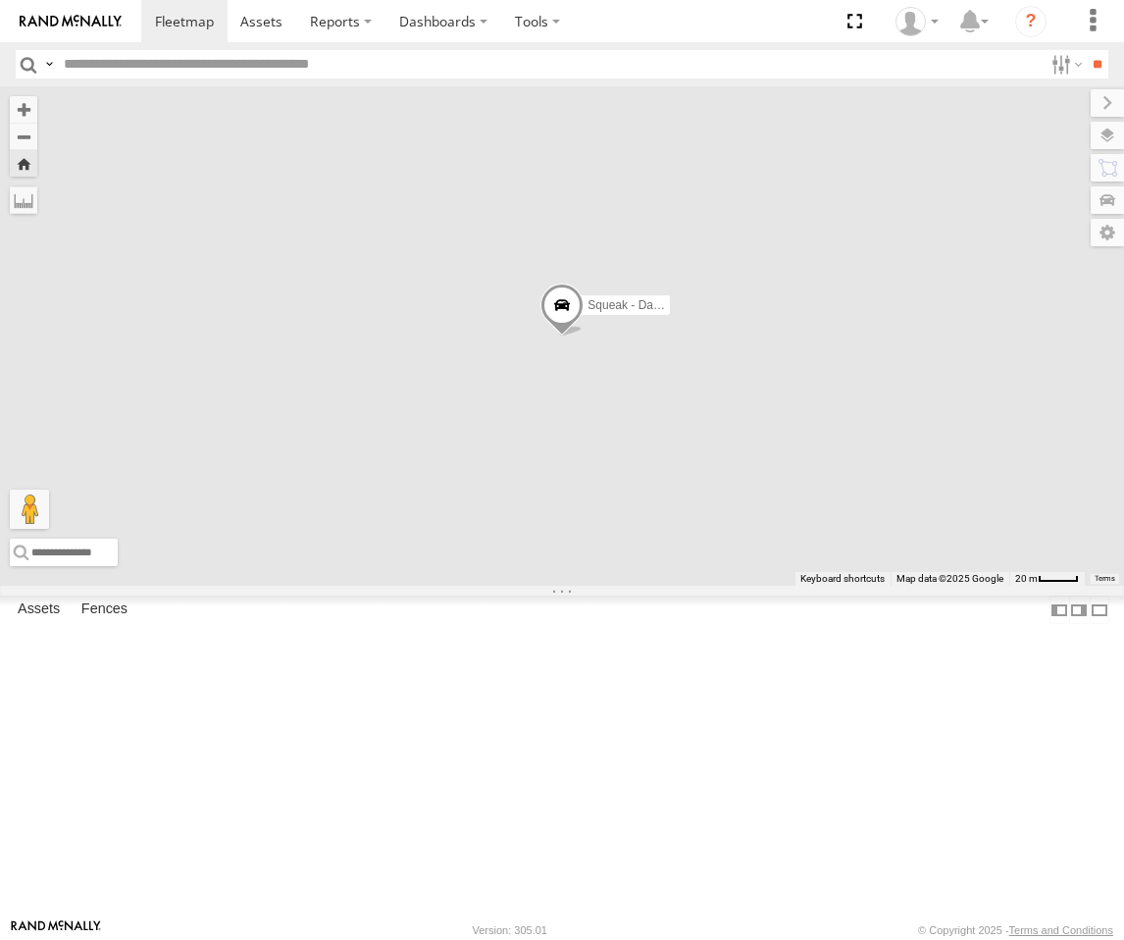
click at [0, 0] on div "[PERSON_NAME]" at bounding box center [0, 0] width 0 height 0
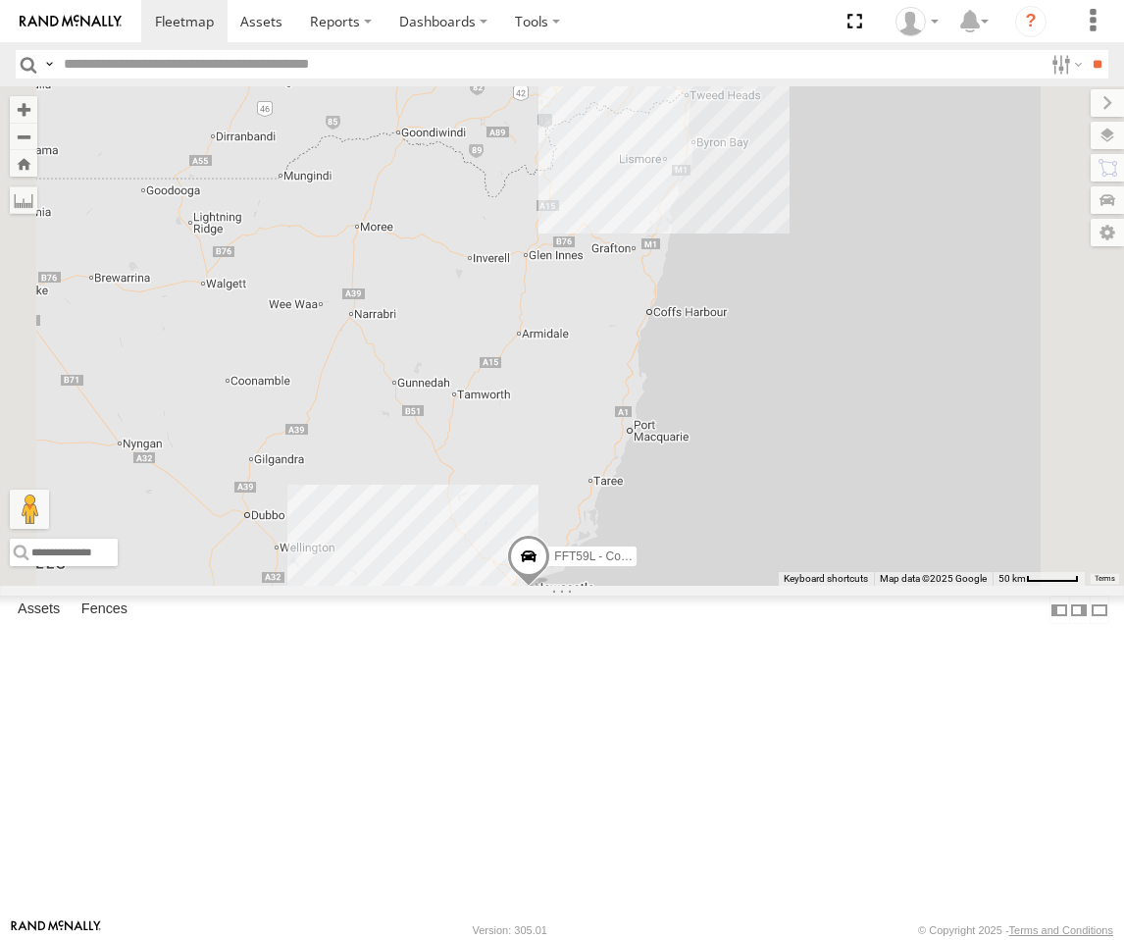
click at [0, 0] on div "Passenger Vehicles" at bounding box center [0, 0] width 0 height 0
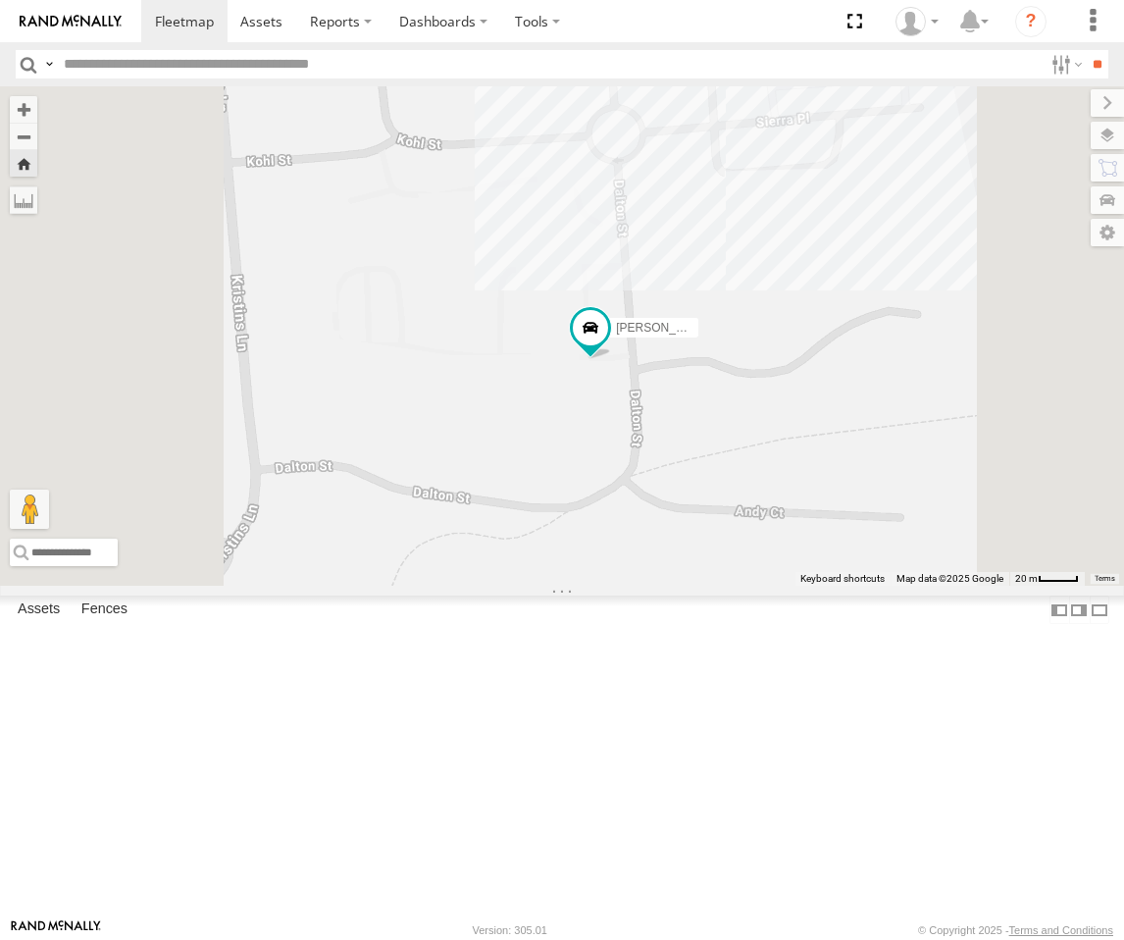
drag, startPoint x: 803, startPoint y: 536, endPoint x: 835, endPoint y: 563, distance: 41.7
click at [835, 563] on div "[PERSON_NAME]" at bounding box center [562, 335] width 1124 height 499
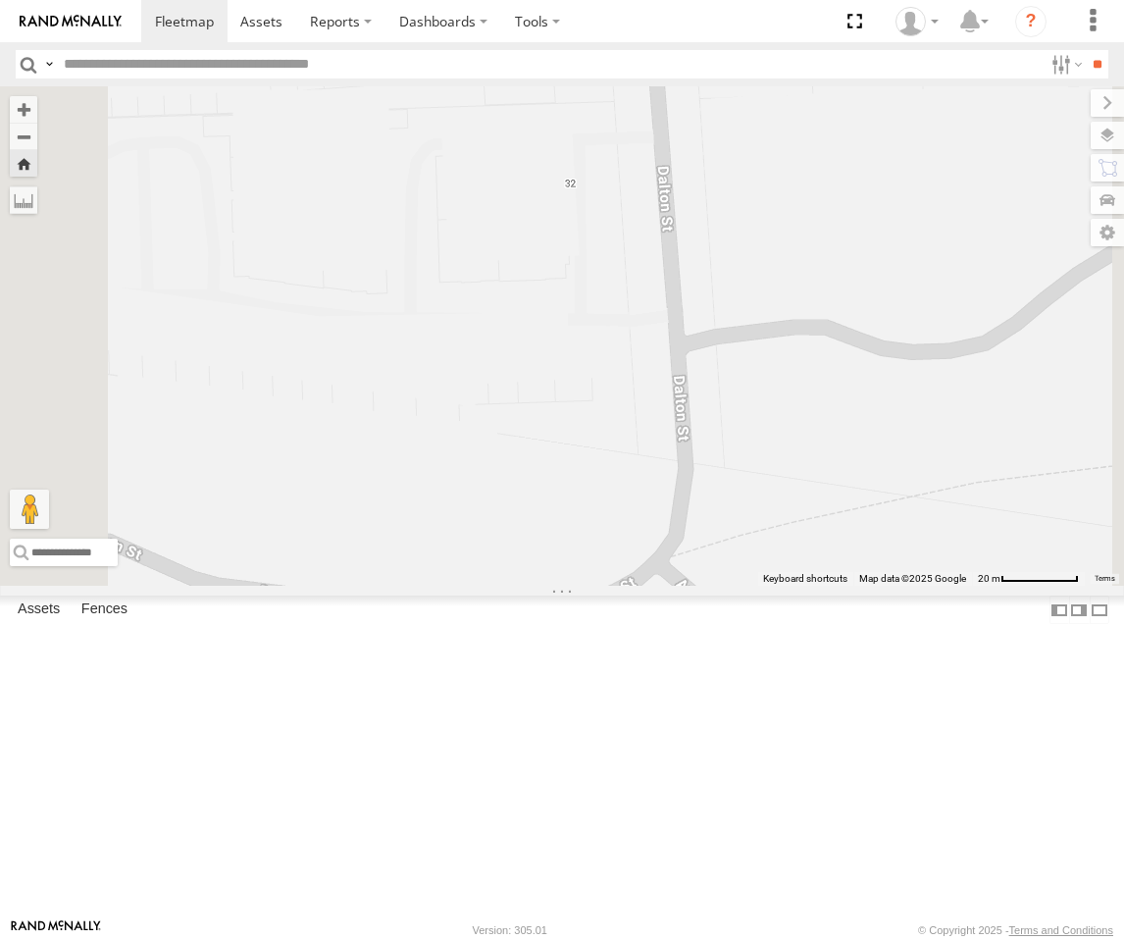
click at [0, 0] on div "[PERSON_NAME] Passenger Vehicles" at bounding box center [0, 0] width 0 height 0
